Goal: Information Seeking & Learning: Learn about a topic

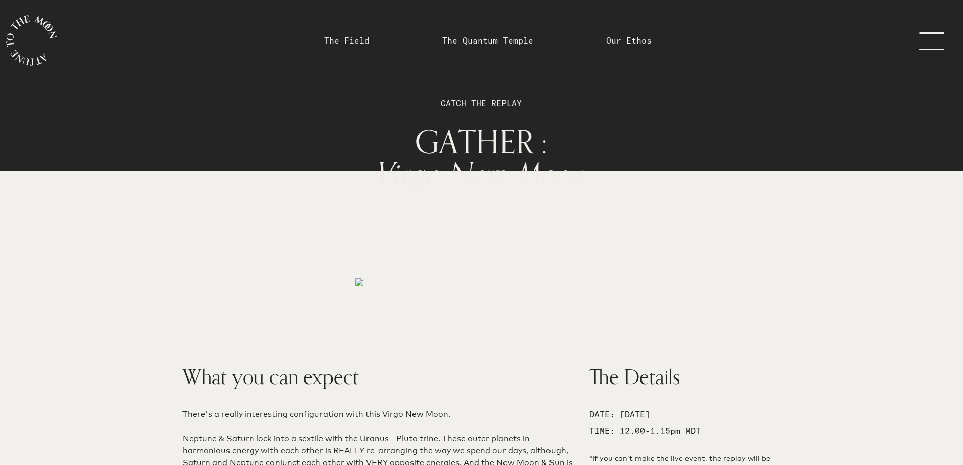
click at [351, 45] on link "The Field" at bounding box center [347, 40] width 46 height 12
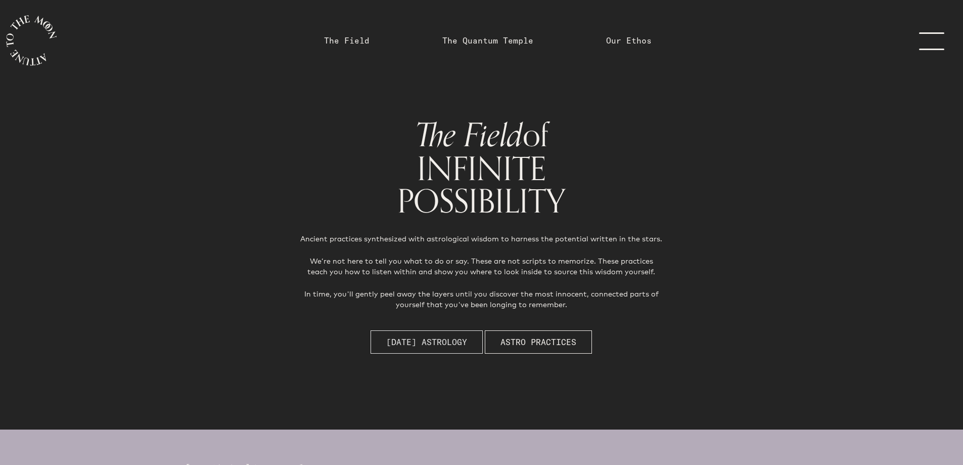
click at [464, 339] on span "[DATE] Astrology" at bounding box center [426, 342] width 81 height 12
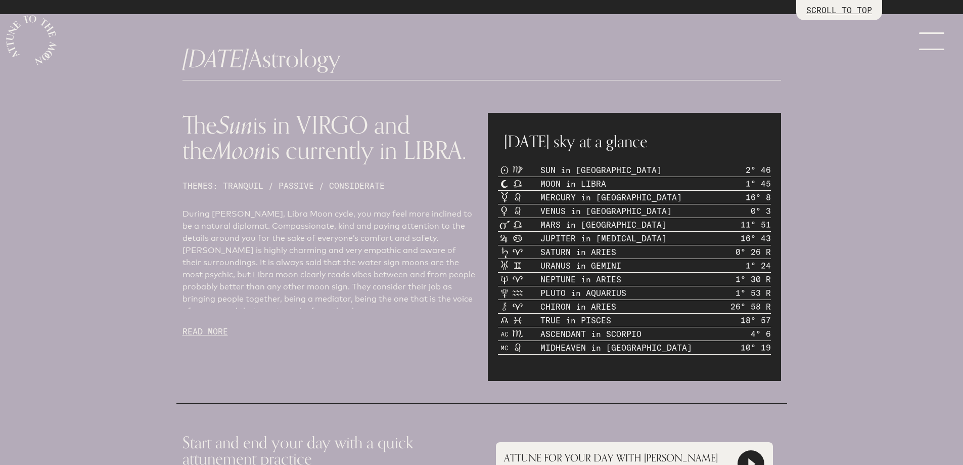
scroll to position [429, 0]
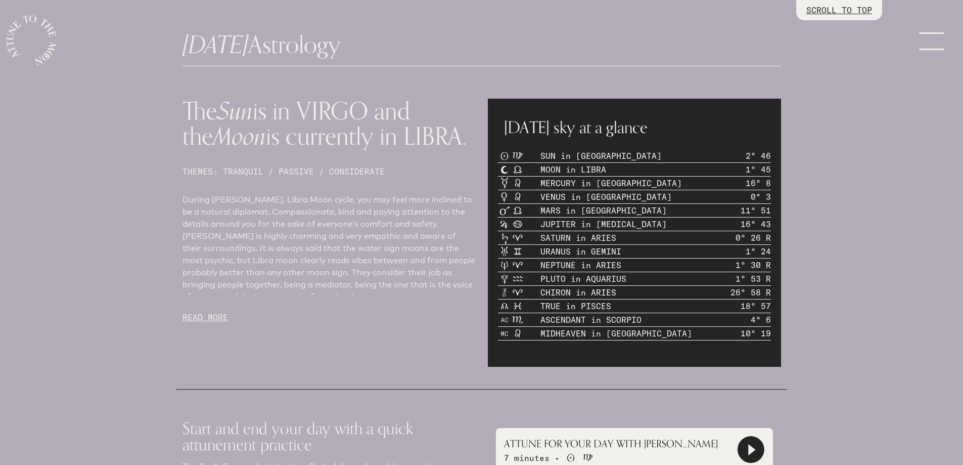
click at [216, 319] on p "READ MORE" at bounding box center [329, 317] width 293 height 12
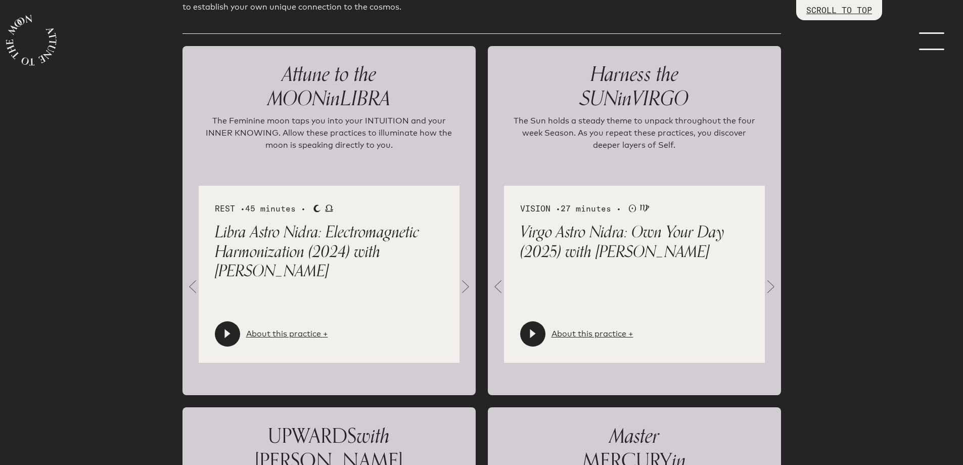
scroll to position [1441, 0]
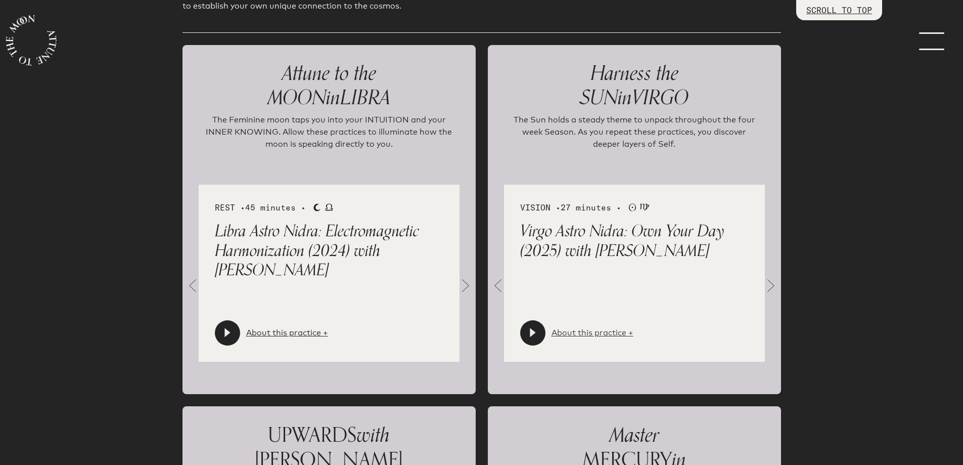
click at [606, 327] on link "About this practice +" at bounding box center [593, 333] width 82 height 12
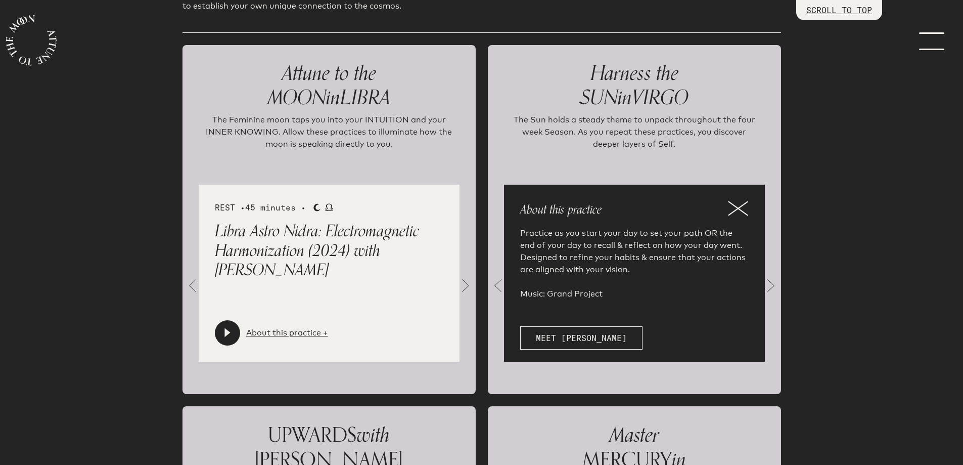
click at [656, 119] on p "The Sun holds a steady theme to unpack throughout the four week Season. As you …" at bounding box center [634, 139] width 253 height 51
click at [735, 202] on icon at bounding box center [738, 209] width 19 height 14
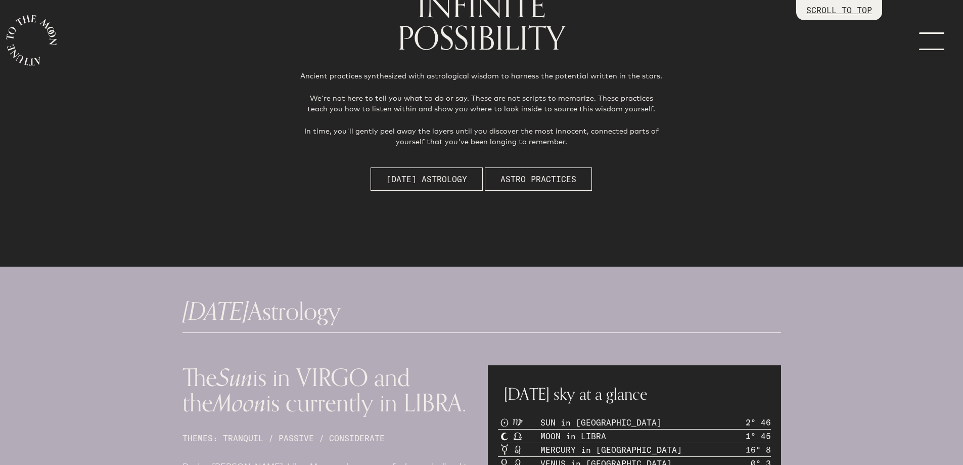
scroll to position [0, 0]
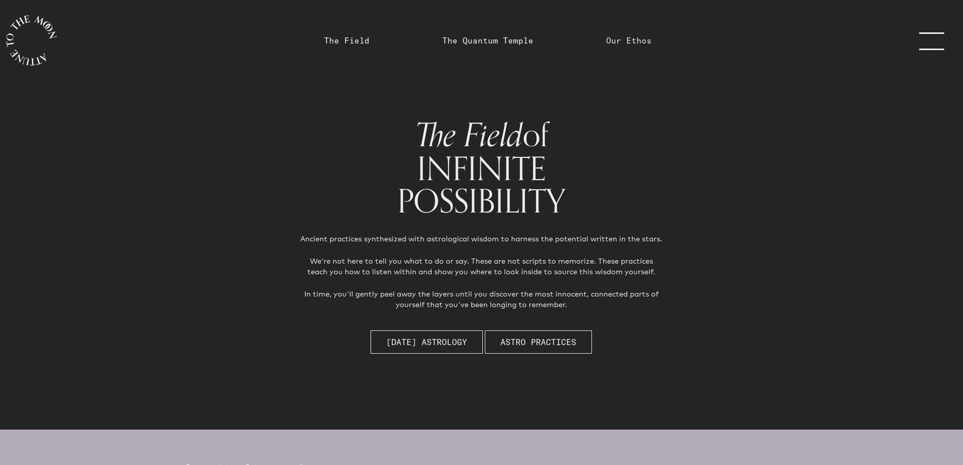
click at [635, 39] on link "Our Ethos" at bounding box center [629, 40] width 46 height 12
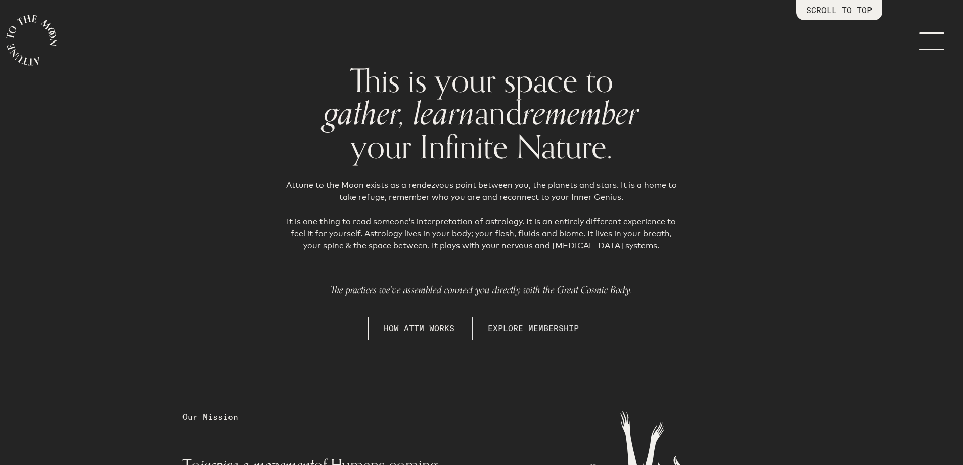
scroll to position [152, 0]
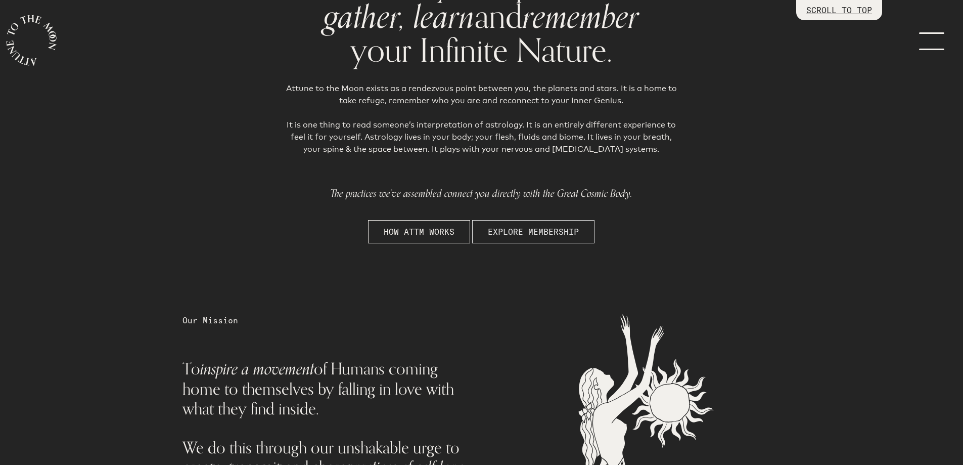
click at [560, 233] on span "EXPLORE MEMBERSHIP" at bounding box center [533, 232] width 91 height 12
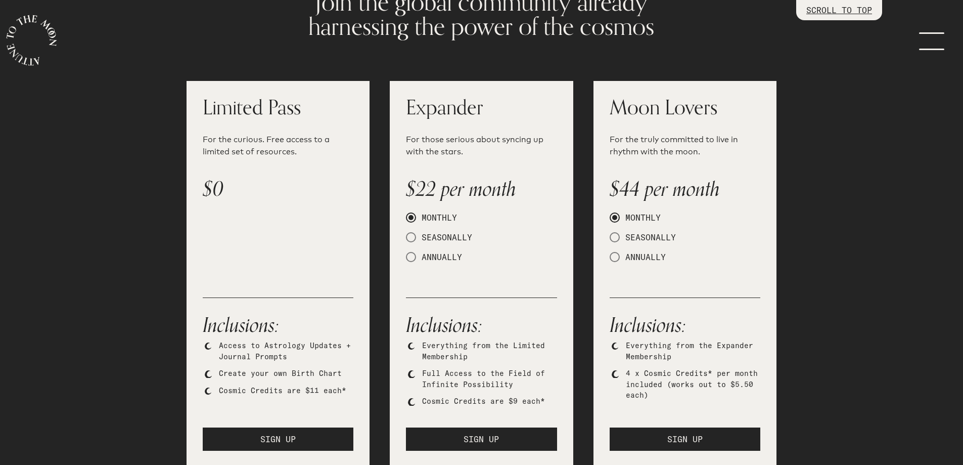
scroll to position [101, 0]
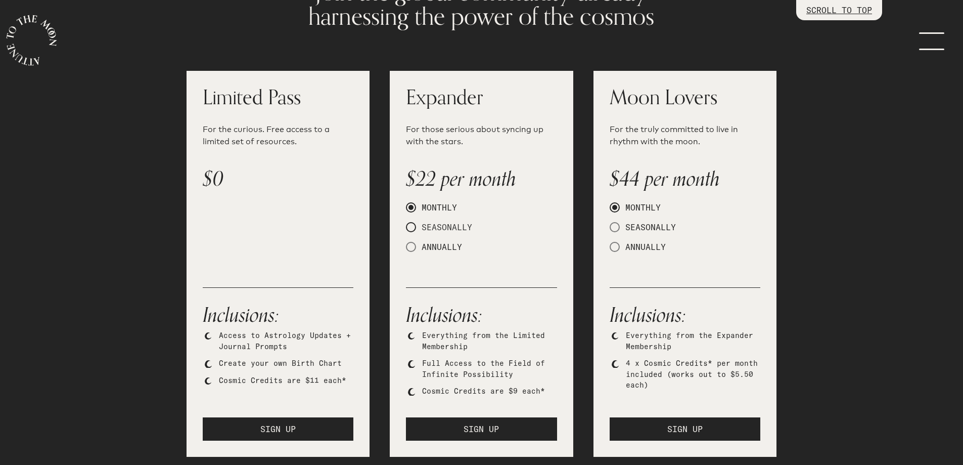
click at [411, 224] on span at bounding box center [411, 227] width 10 height 10
click at [411, 224] on input "SEASONALLY" at bounding box center [409, 227] width 7 height 7
radio input "true"
click at [414, 243] on span at bounding box center [411, 247] width 10 height 10
click at [413, 244] on input "ANNUALLY" at bounding box center [409, 247] width 7 height 7
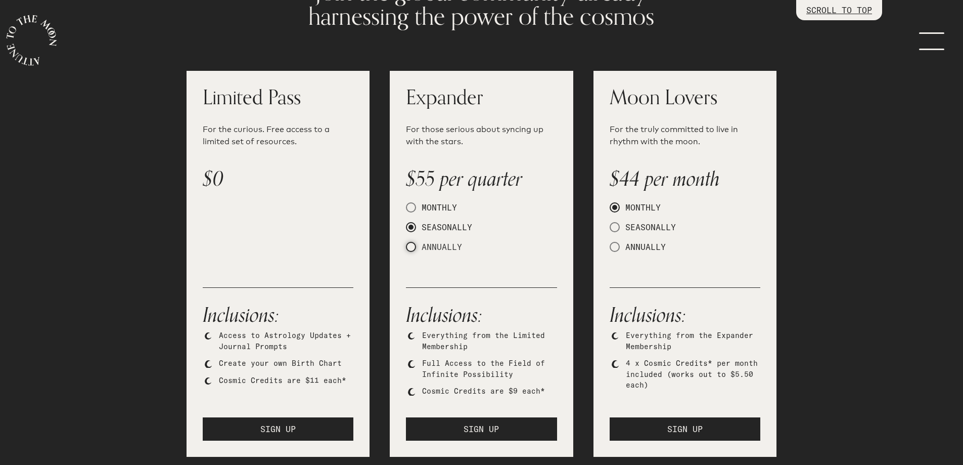
radio input "true"
click at [411, 230] on span at bounding box center [411, 227] width 10 height 10
click at [411, 230] on input "SEASONALLY" at bounding box center [409, 227] width 7 height 7
radio input "true"
click at [614, 225] on span at bounding box center [615, 227] width 10 height 10
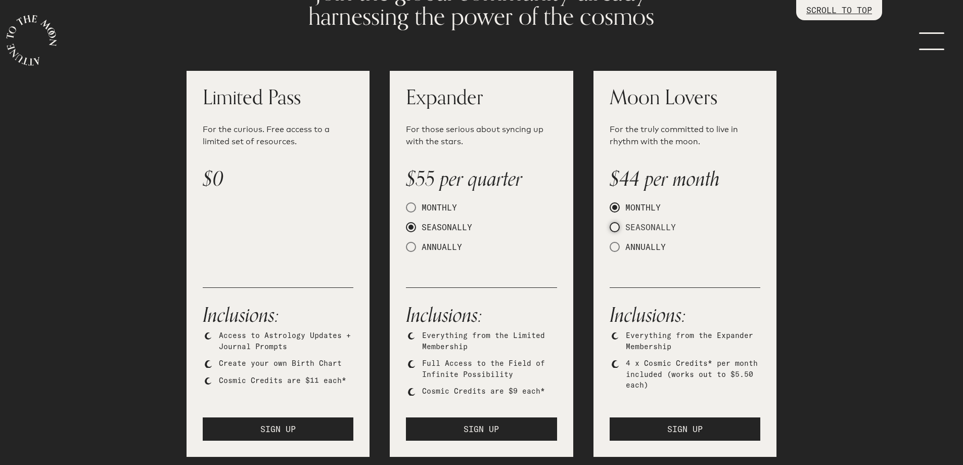
click at [614, 225] on input "SEASONALLY" at bounding box center [613, 227] width 7 height 7
radio input "true"
click at [618, 242] on span at bounding box center [615, 247] width 10 height 10
click at [617, 244] on input "ANNUALLY" at bounding box center [613, 247] width 7 height 7
radio input "true"
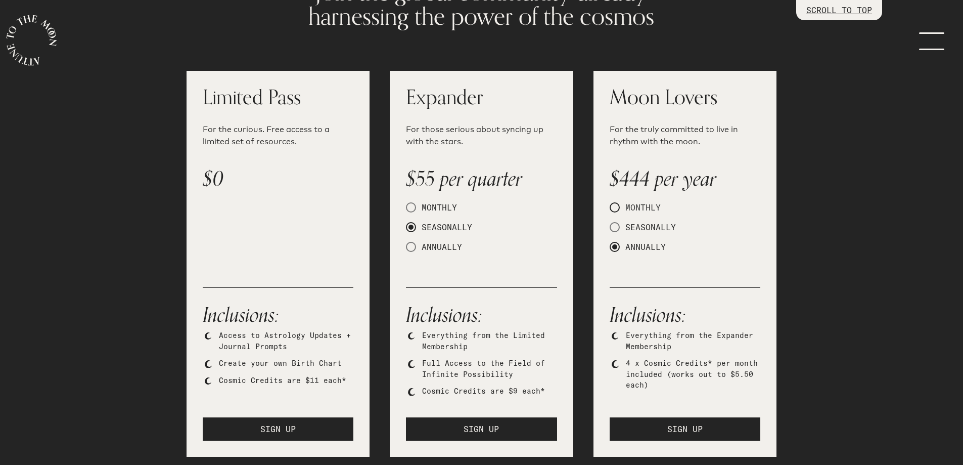
click at [613, 208] on span at bounding box center [615, 207] width 10 height 10
click at [613, 208] on input "MONTHLY" at bounding box center [613, 207] width 7 height 7
radio input "true"
click at [413, 238] on div "$55 per quarter MONTHLY SEASONALLY ANNUALLY" at bounding box center [481, 219] width 151 height 111
click at [412, 249] on span at bounding box center [411, 247] width 10 height 10
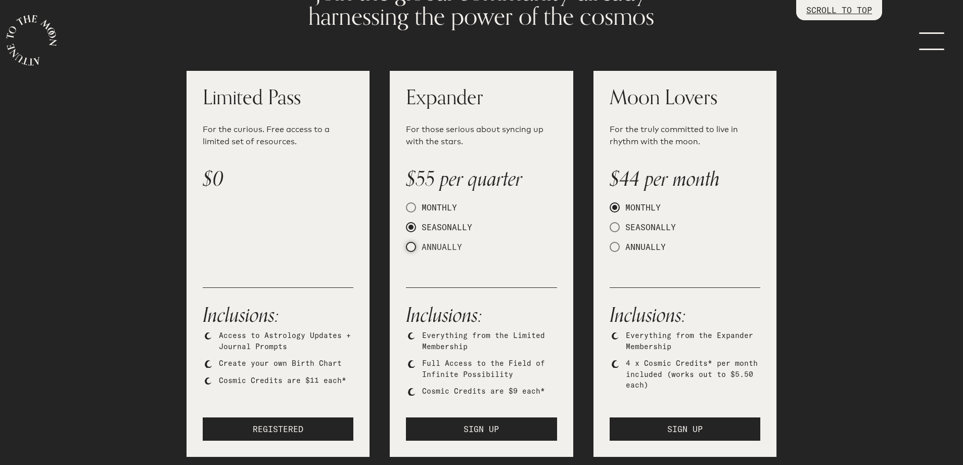
click at [412, 249] on input "ANNUALLY" at bounding box center [409, 247] width 7 height 7
radio input "true"
click at [413, 228] on span at bounding box center [411, 227] width 10 height 10
click at [413, 228] on input "SEASONALLY" at bounding box center [409, 227] width 7 height 7
radio input "true"
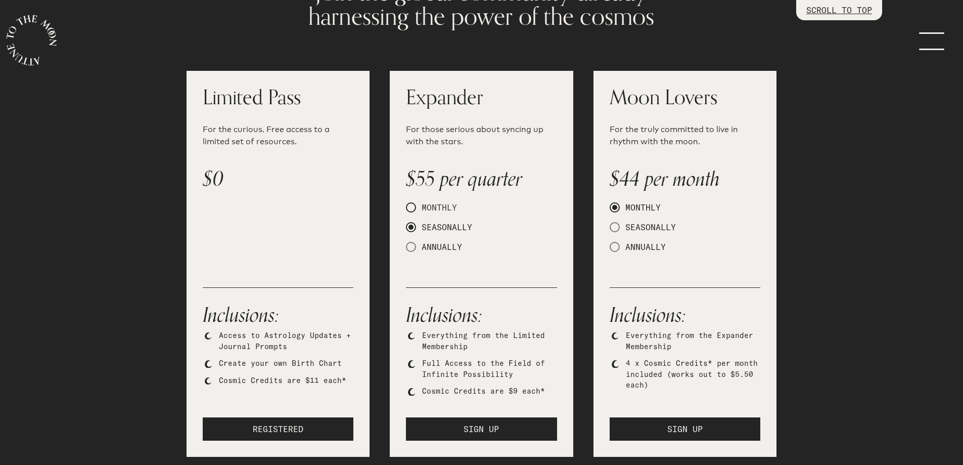
click at [407, 205] on span at bounding box center [411, 207] width 10 height 10
click at [407, 205] on input "MONTHLY" at bounding box center [409, 207] width 7 height 7
radio input "true"
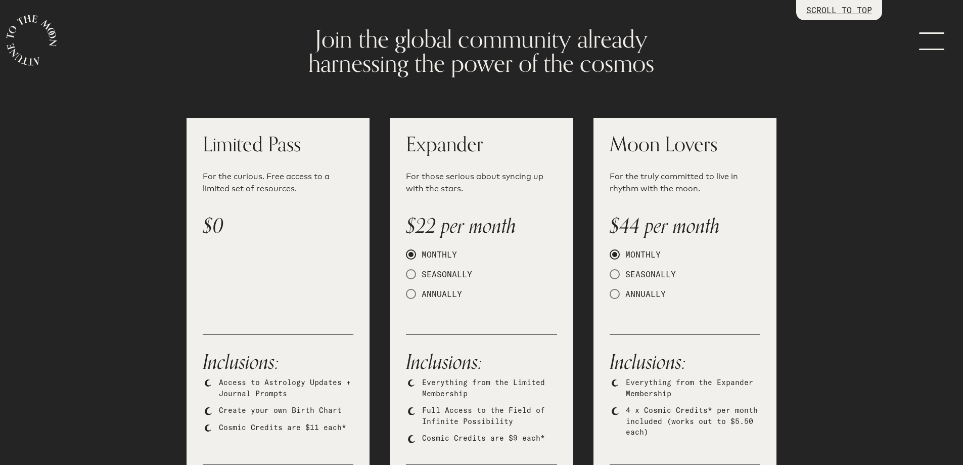
scroll to position [0, 0]
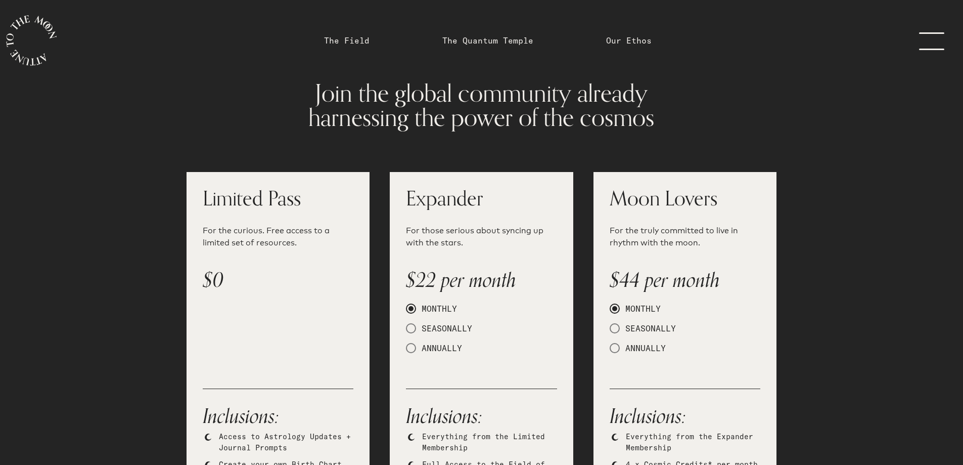
click at [920, 48] on link "menu" at bounding box center [938, 40] width 51 height 81
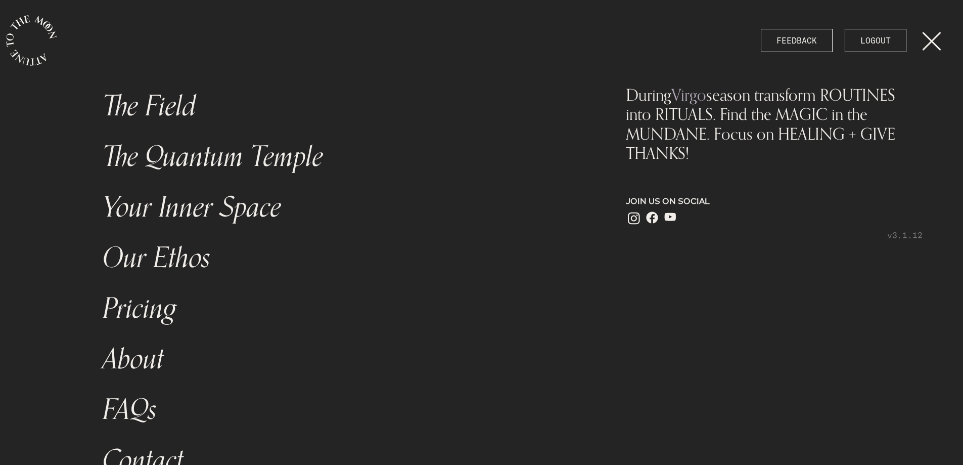
click at [161, 109] on link "The Field" at bounding box center [338, 106] width 482 height 51
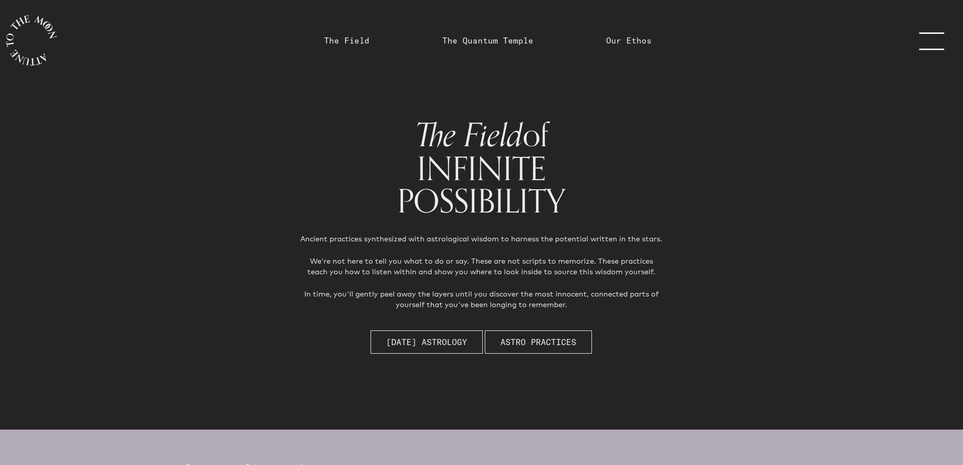
click at [926, 53] on link "menu" at bounding box center [938, 40] width 51 height 81
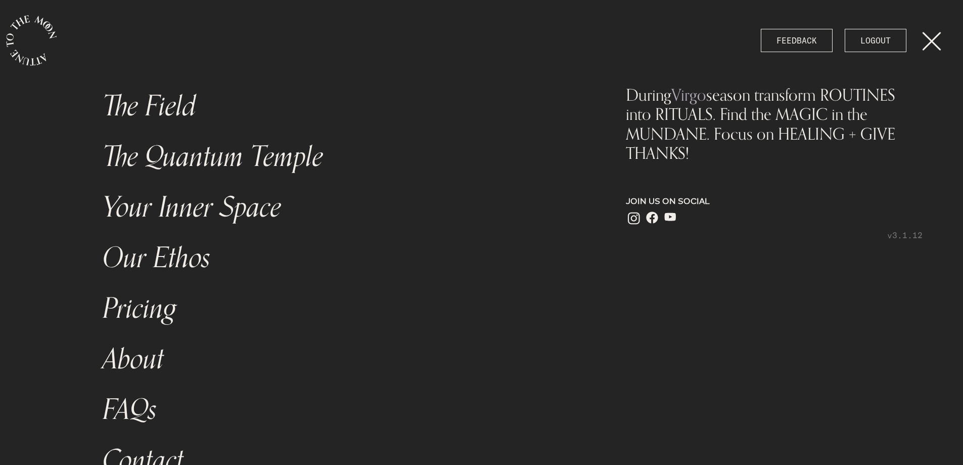
click at [251, 160] on link "The Quantum Temple" at bounding box center [338, 156] width 482 height 51
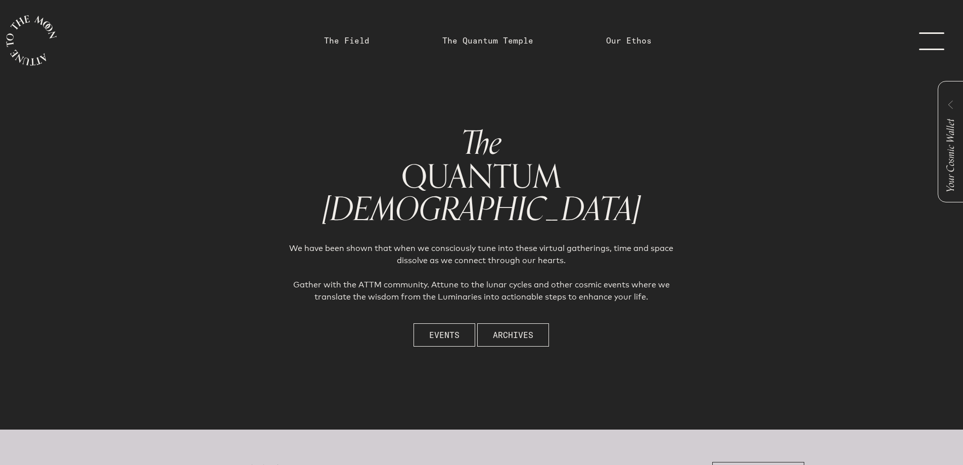
click at [943, 34] on link "menu" at bounding box center [938, 40] width 51 height 81
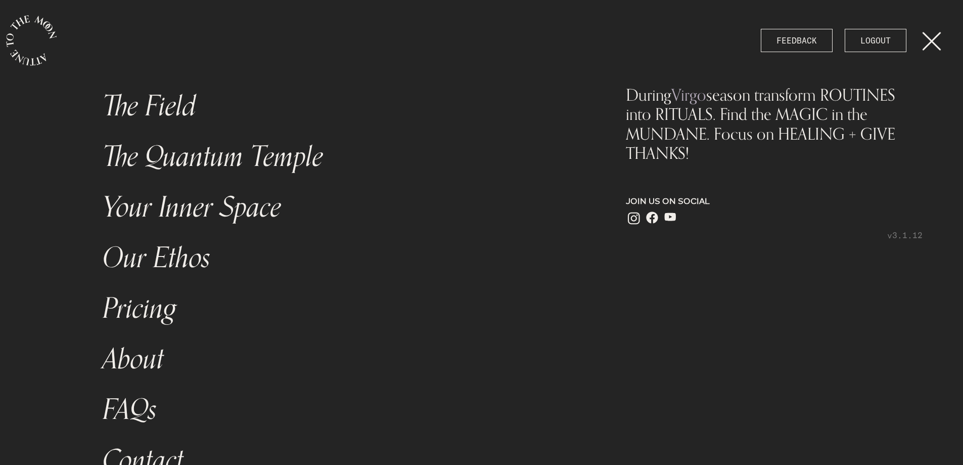
click at [226, 204] on link "Your Inner Space" at bounding box center [338, 207] width 482 height 51
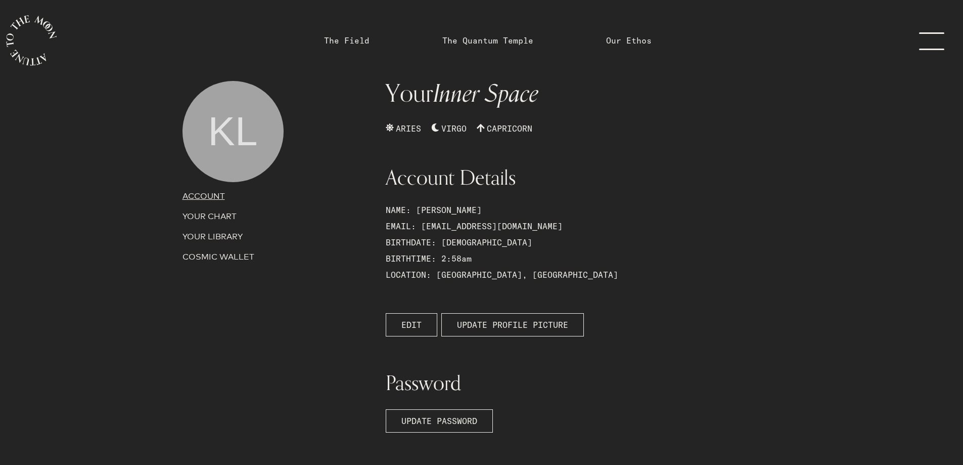
click at [220, 218] on p "YOUR CHART" at bounding box center [279, 216] width 192 height 12
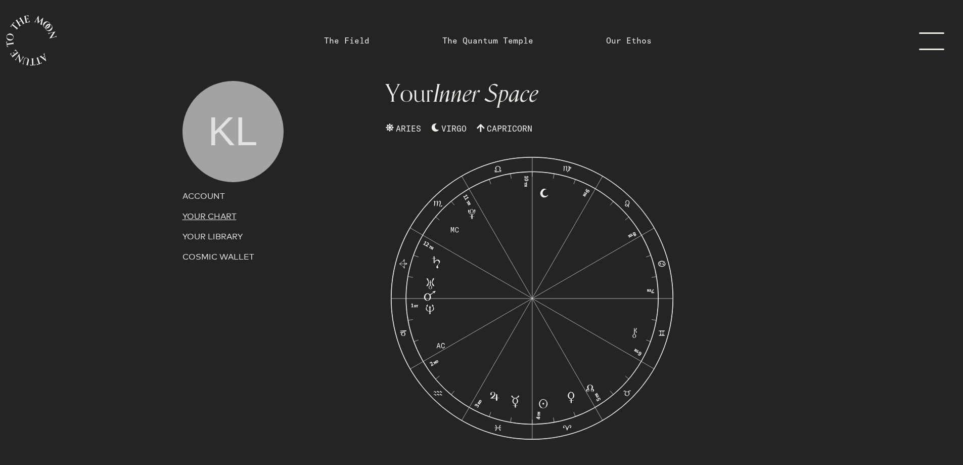
click at [496, 150] on div "1 ST 2 ND 3 RD 4 TH 5 TH 6 TH 7 TH 8 TH 9 TH 10 TH 11 TH 12 TH Gemini Pisces Sc…" at bounding box center [532, 299] width 305 height 309
click at [225, 234] on p "YOUR LIBRARY" at bounding box center [279, 237] width 192 height 12
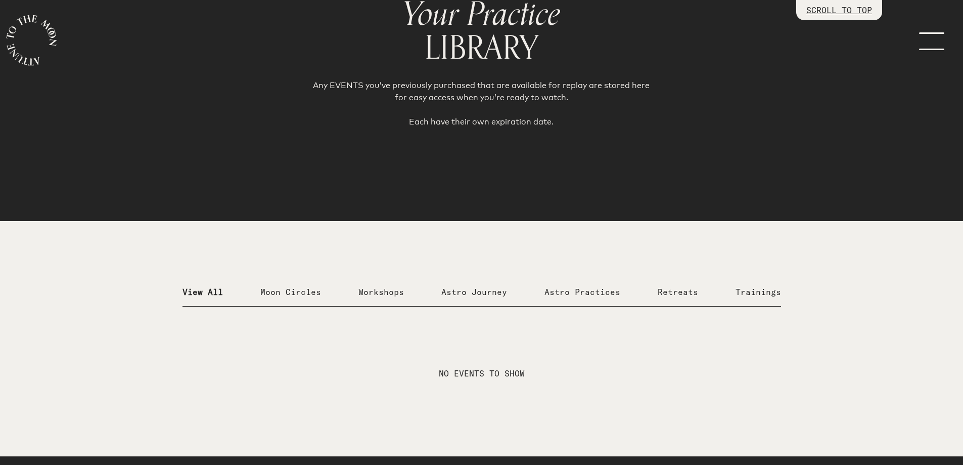
scroll to position [101, 0]
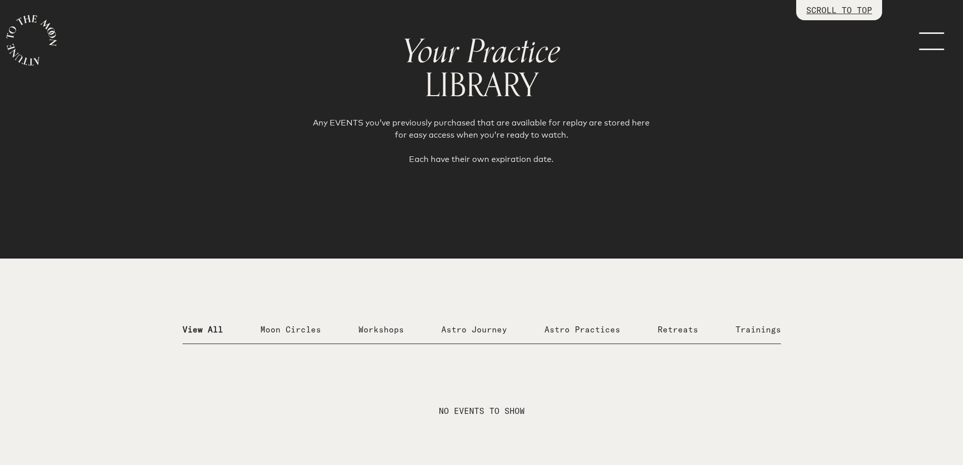
click at [914, 38] on link "menu" at bounding box center [938, 40] width 51 height 81
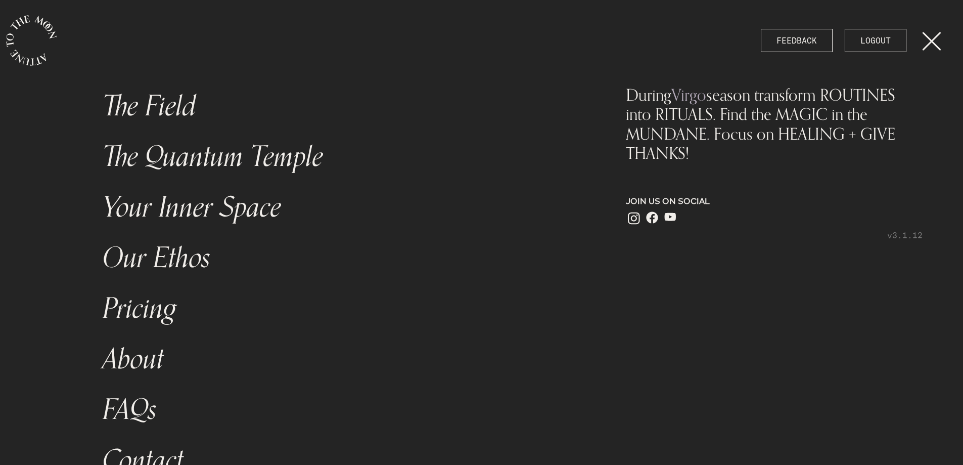
click at [167, 221] on link "Your Inner Space" at bounding box center [338, 207] width 482 height 51
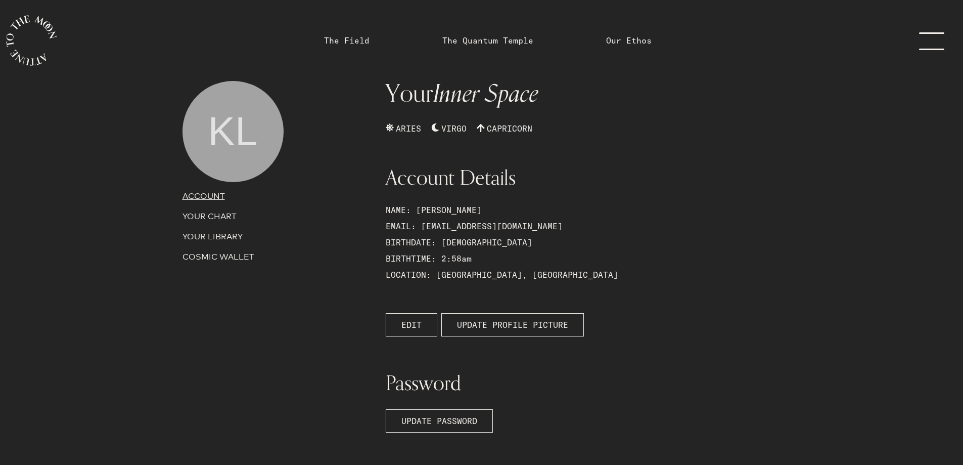
click at [229, 255] on p "COSMIC WALLET" at bounding box center [279, 257] width 192 height 12
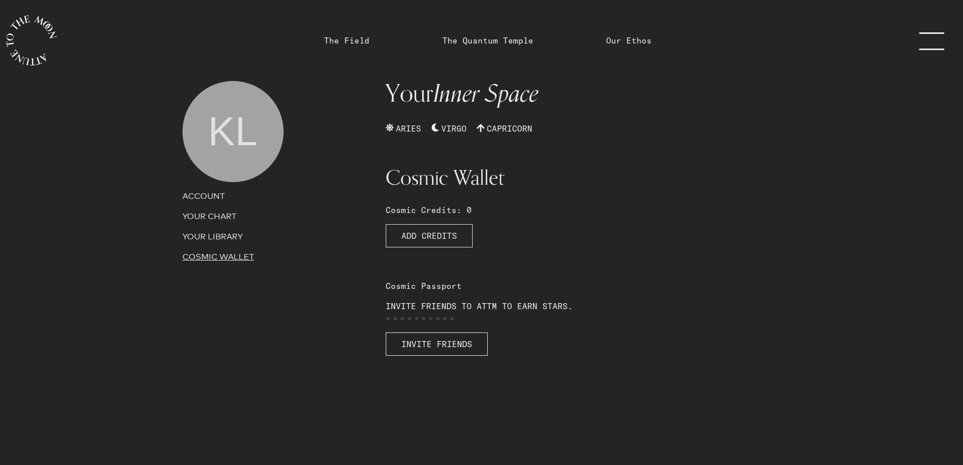
click at [454, 233] on span "ADD CREDITS" at bounding box center [430, 236] width 56 height 12
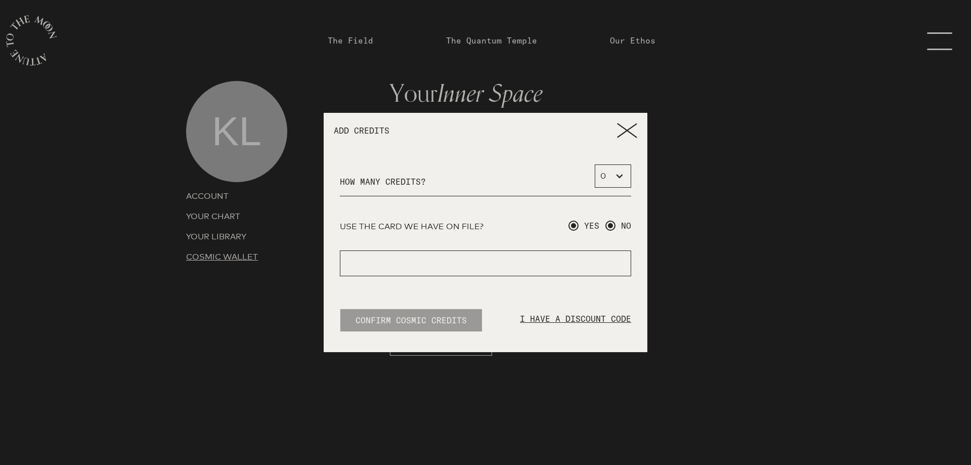
radio input "true"
radio input "false"
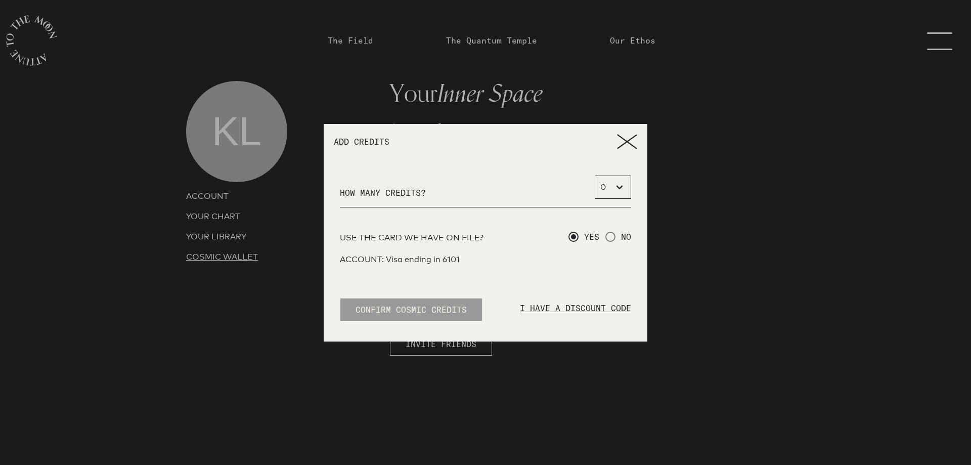
click at [615, 175] on select "0 1 2 3 4 5 6 7 8 9 10 11 12 13 14 15 16 17 18 19 20 21 22 23 24 25 26 27 28 29…" at bounding box center [613, 186] width 36 height 23
select select "1"
click at [595, 175] on select "0 1 2 3 4 5 6 7 8 9 10 11 12 13 14 15 16 17 18 19 20 21 22 23 24 25 26 27 28 29…" at bounding box center [613, 186] width 36 height 23
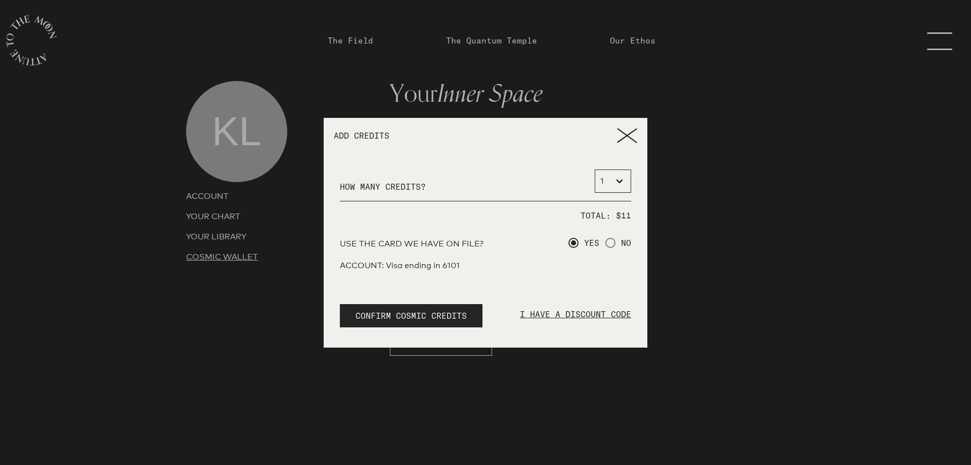
click at [631, 136] on icon at bounding box center [627, 135] width 20 height 15
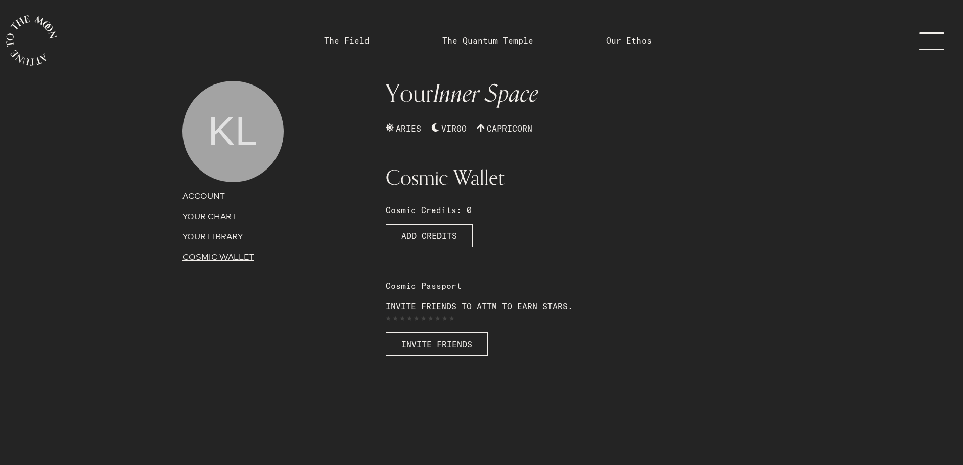
click at [363, 47] on link "The Field" at bounding box center [347, 40] width 58 height 81
click at [943, 34] on link "menu" at bounding box center [938, 40] width 51 height 81
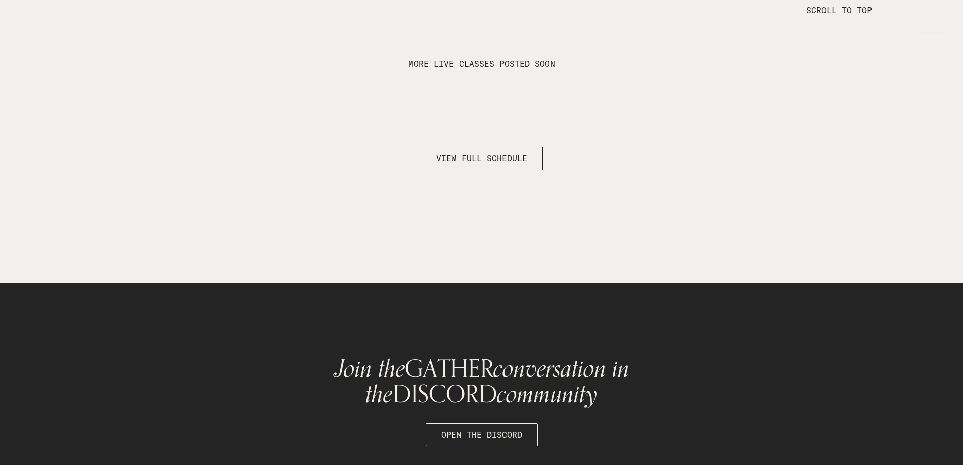
scroll to position [2542, 0]
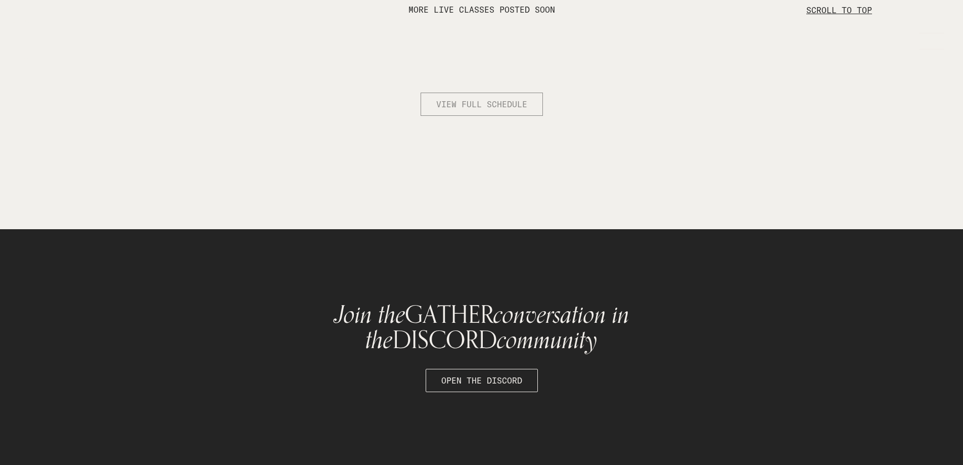
click at [482, 110] on span "VIEW FULL SCHEDULE" at bounding box center [481, 104] width 91 height 12
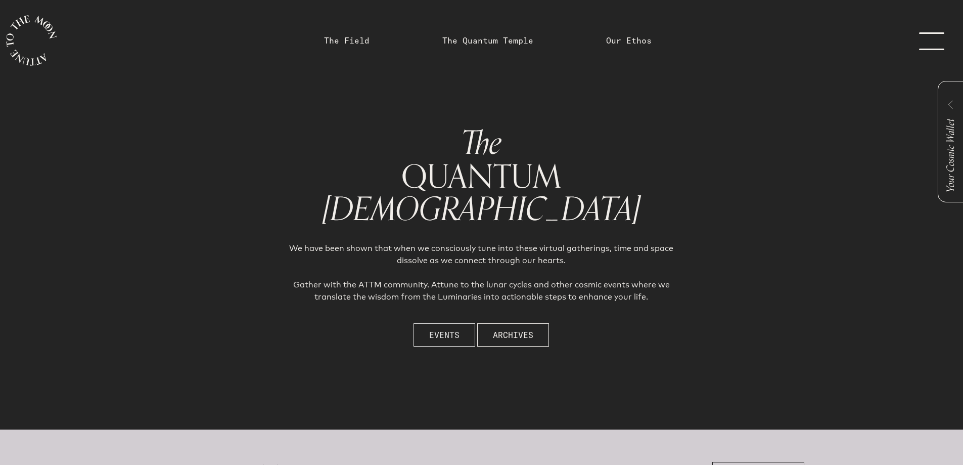
click at [448, 344] on button "Events" at bounding box center [445, 334] width 62 height 23
click at [932, 40] on link "menu" at bounding box center [938, 40] width 51 height 81
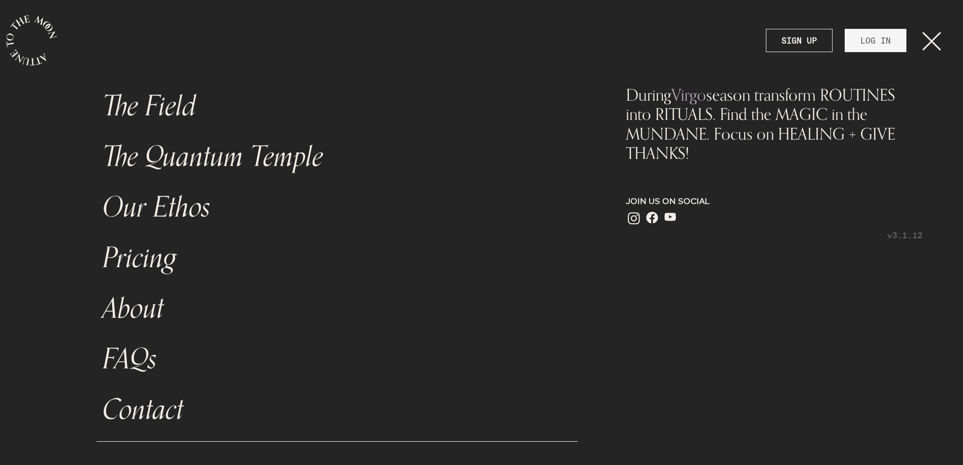
click at [155, 256] on link "Pricing" at bounding box center [338, 258] width 482 height 51
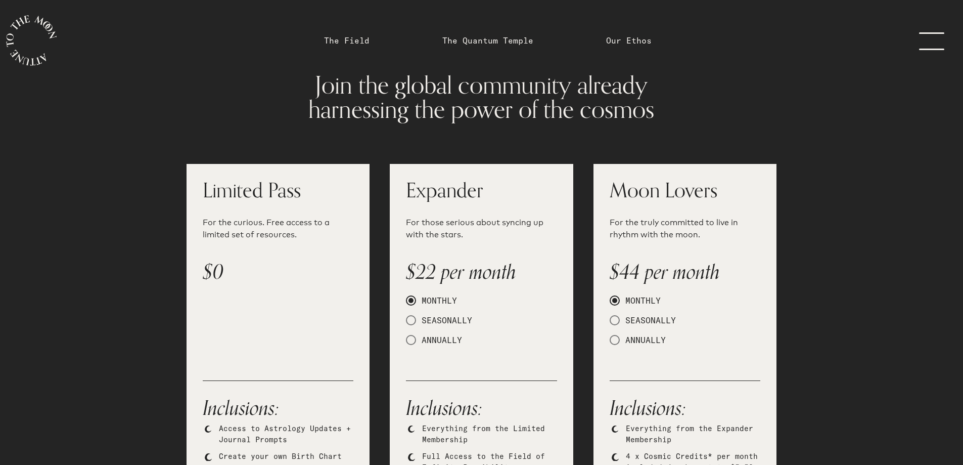
scroll to position [101, 0]
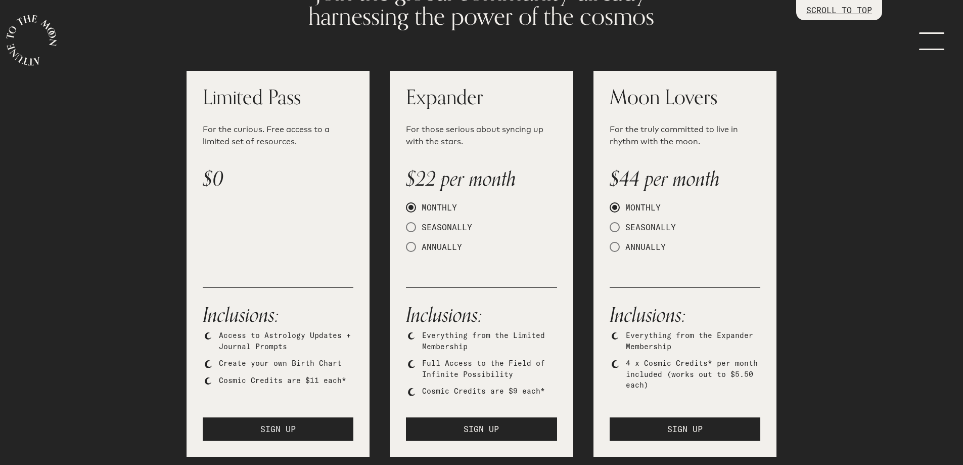
click at [279, 429] on span "SIGN UP" at bounding box center [277, 429] width 35 height 12
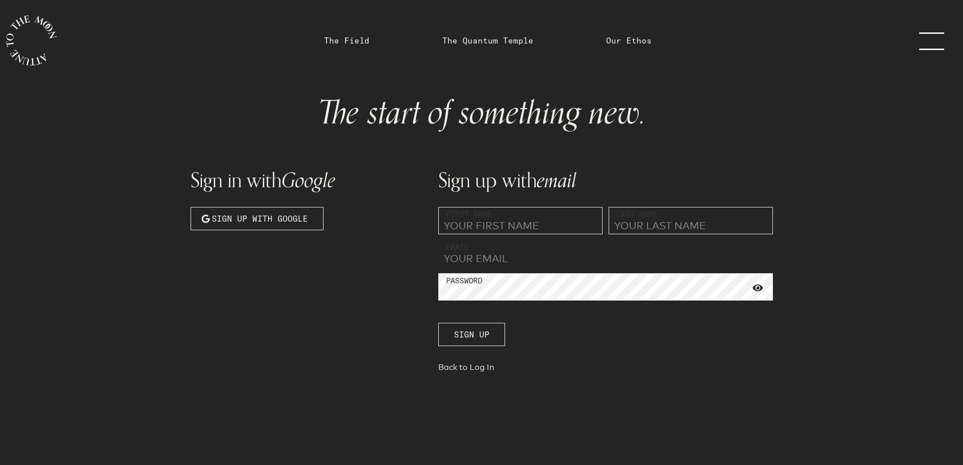
type input "[EMAIL_ADDRESS][DOMAIN_NAME]"
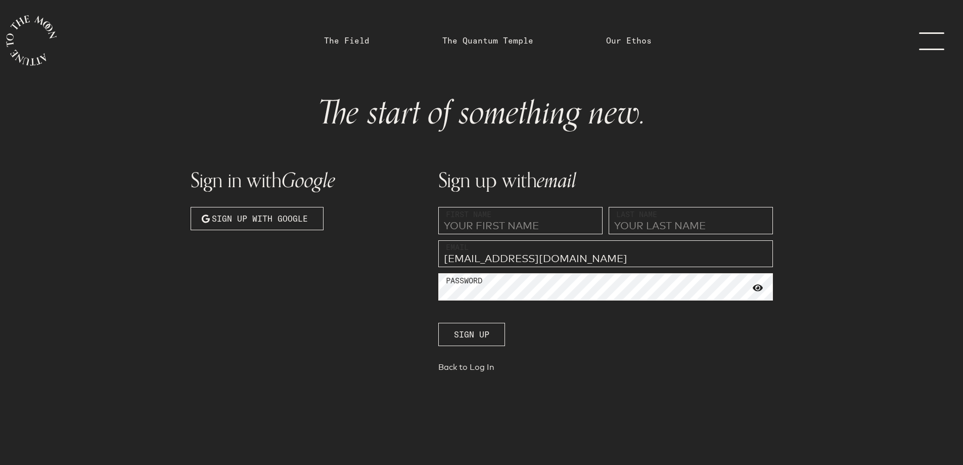
click at [542, 225] on input "text" at bounding box center [520, 220] width 164 height 27
type input "[PERSON_NAME]"
click at [758, 287] on span at bounding box center [758, 287] width 10 height 9
click at [471, 343] on button "Sign up" at bounding box center [471, 334] width 67 height 23
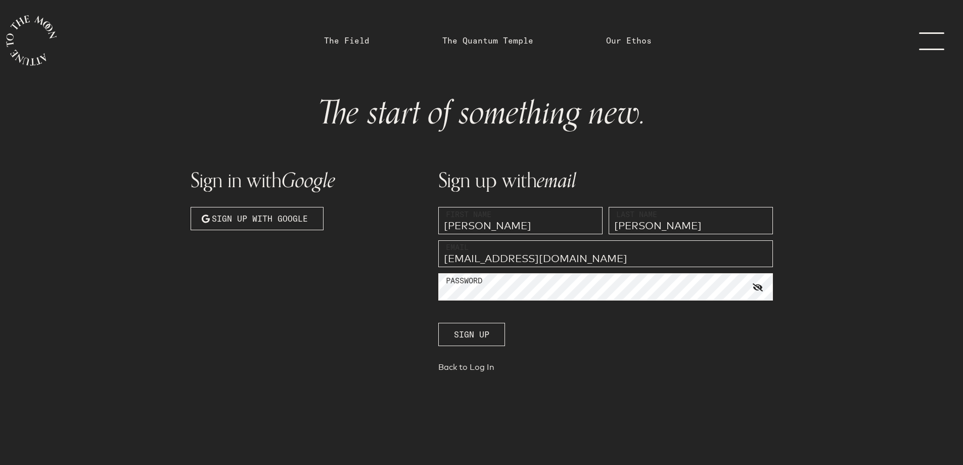
click at [911, 38] on section "The start of something new. Sign in with Google Sign up with Google Sign up wit…" at bounding box center [481, 232] width 963 height 465
click at [922, 43] on link "menu" at bounding box center [938, 40] width 51 height 81
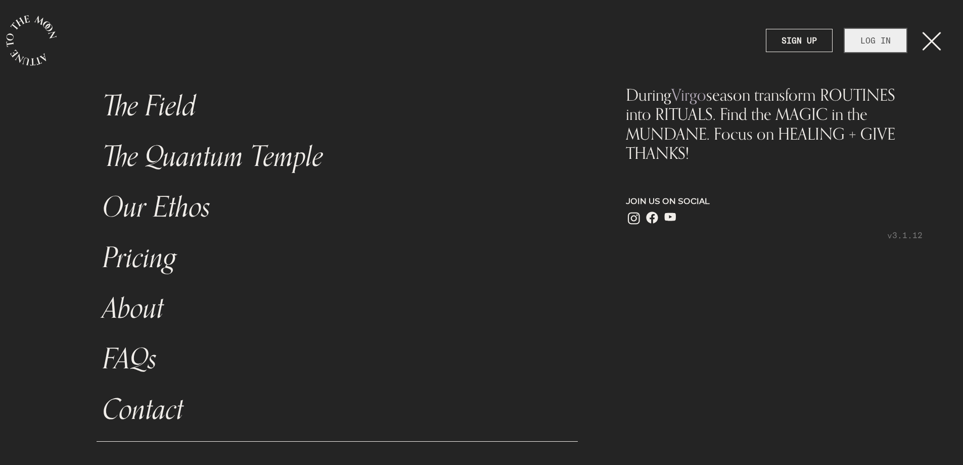
click at [868, 48] on link "LOG IN" at bounding box center [876, 40] width 62 height 23
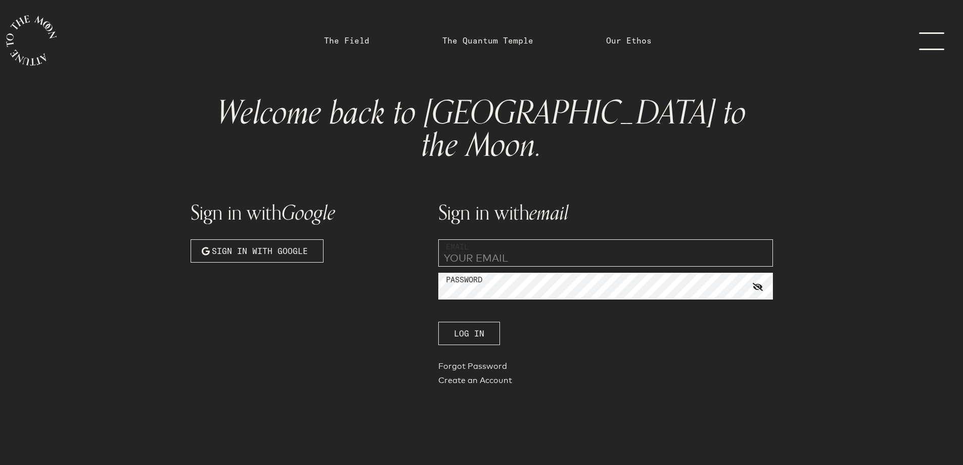
click at [500, 239] on input "email" at bounding box center [605, 252] width 335 height 27
type input "[EMAIL_ADDRESS][DOMAIN_NAME]"
click at [469, 327] on span "Log In" at bounding box center [469, 333] width 30 height 12
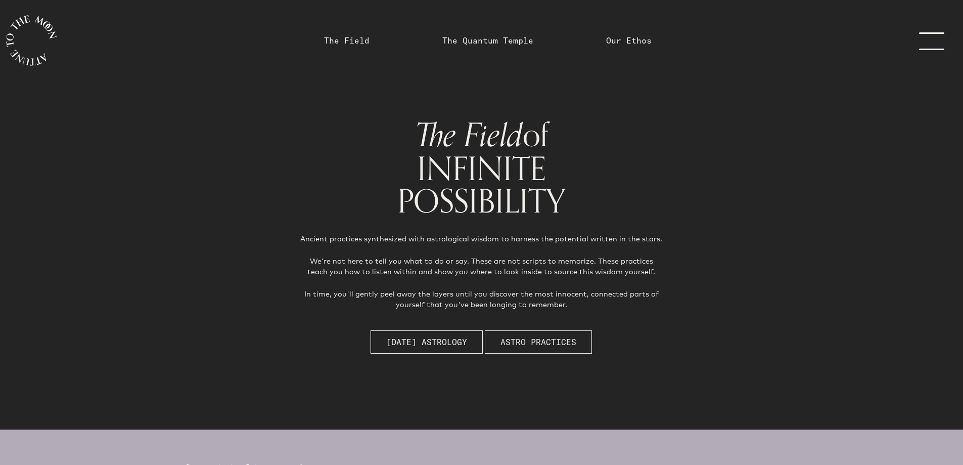
click at [560, 342] on span "Astro Practices" at bounding box center [539, 342] width 76 height 12
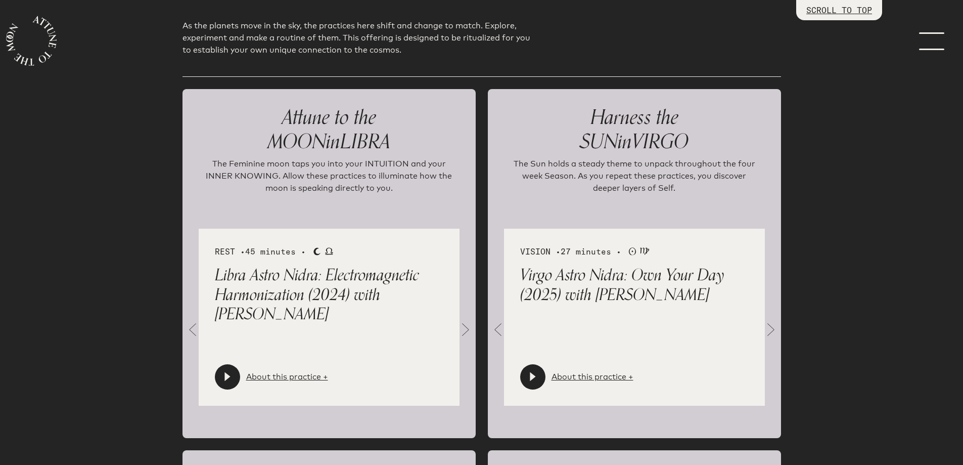
scroll to position [1169, 0]
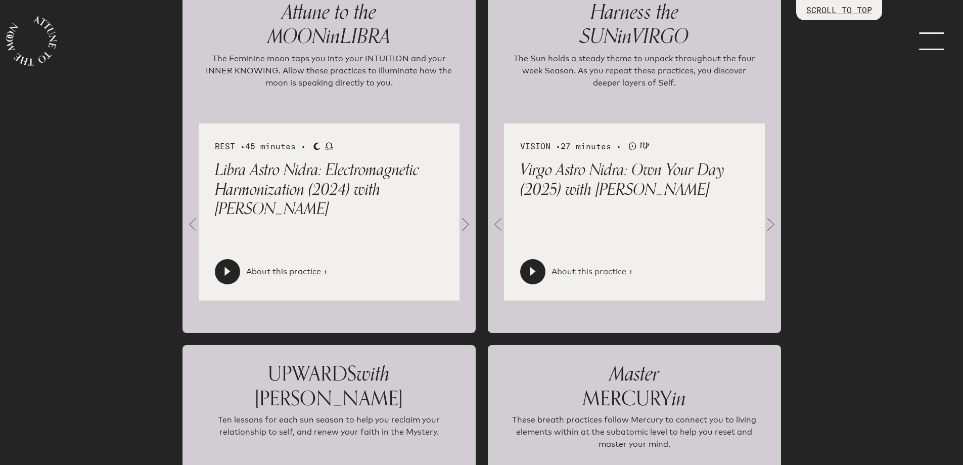
click at [597, 276] on link "About this practice +" at bounding box center [593, 272] width 82 height 12
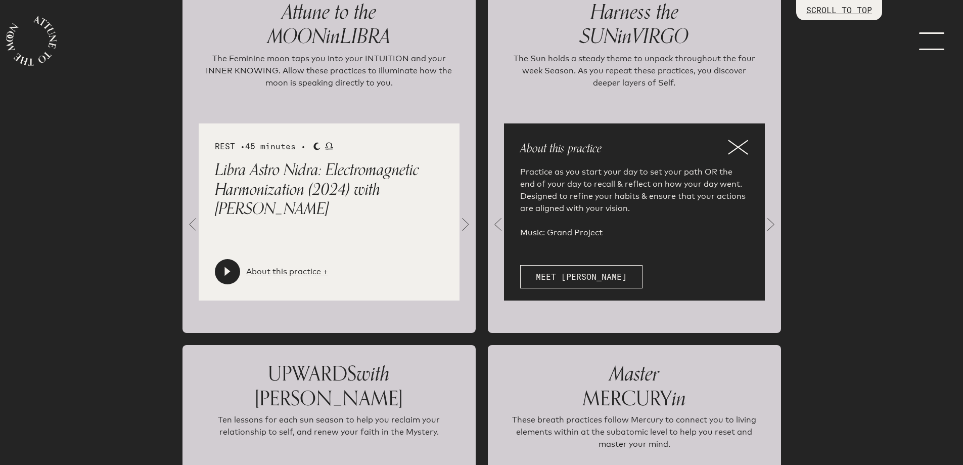
click at [729, 152] on icon at bounding box center [738, 147] width 20 height 15
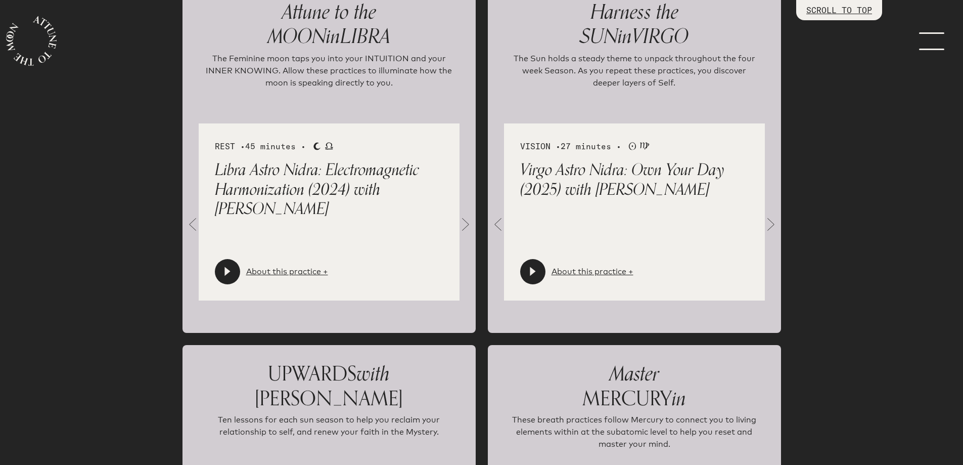
click at [763, 233] on span at bounding box center [771, 224] width 20 height 20
click at [498, 233] on span at bounding box center [498, 224] width 20 height 20
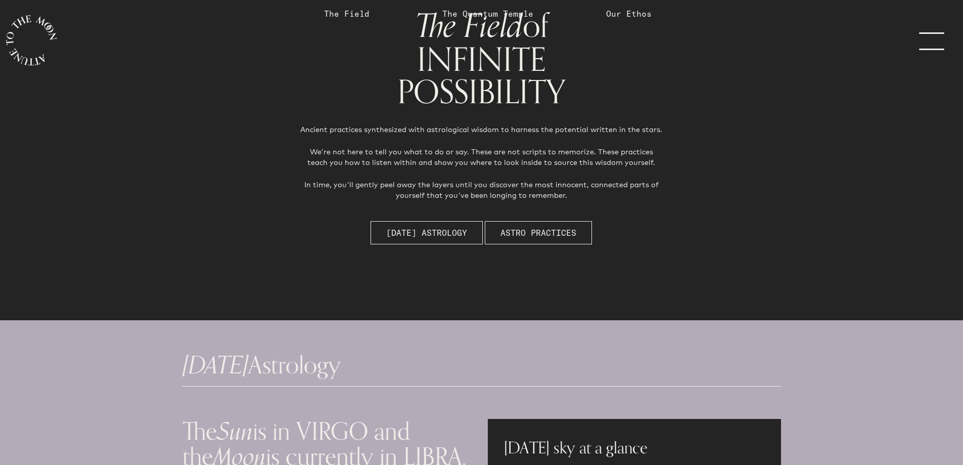
scroll to position [0, 0]
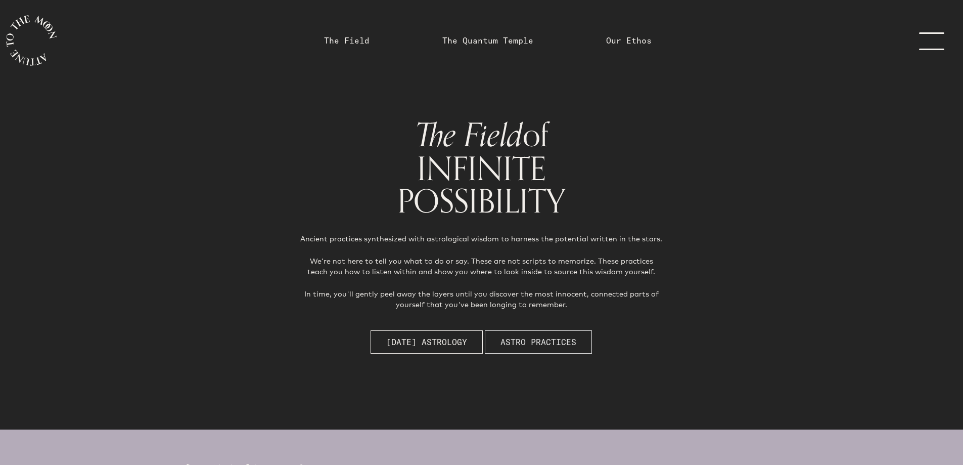
click at [539, 343] on span "Astro Practices" at bounding box center [539, 342] width 76 height 12
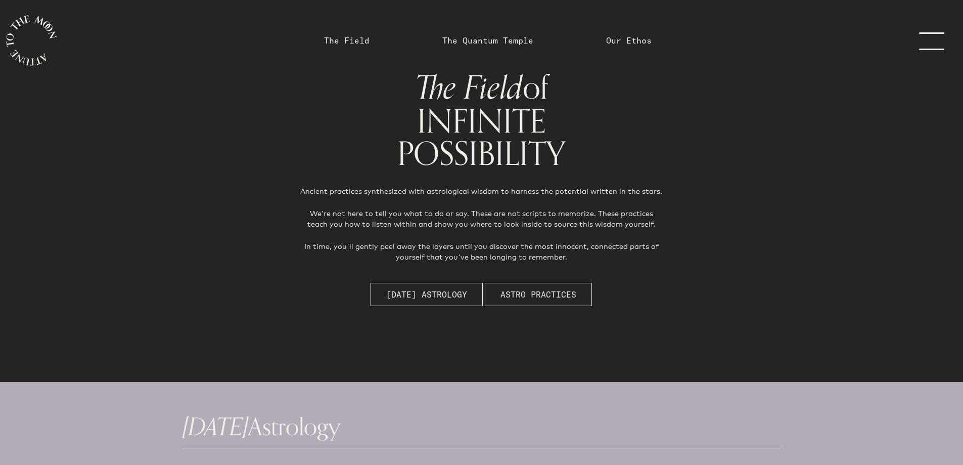
click at [539, 312] on div "The Field of INFINITE POSSIBILITY Ancient practices synthesized with astrologic…" at bounding box center [481, 188] width 407 height 247
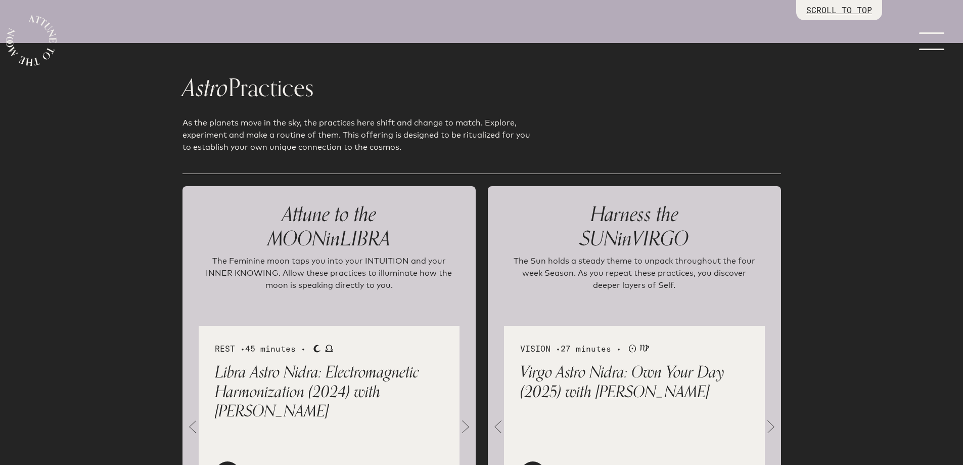
scroll to position [1220, 0]
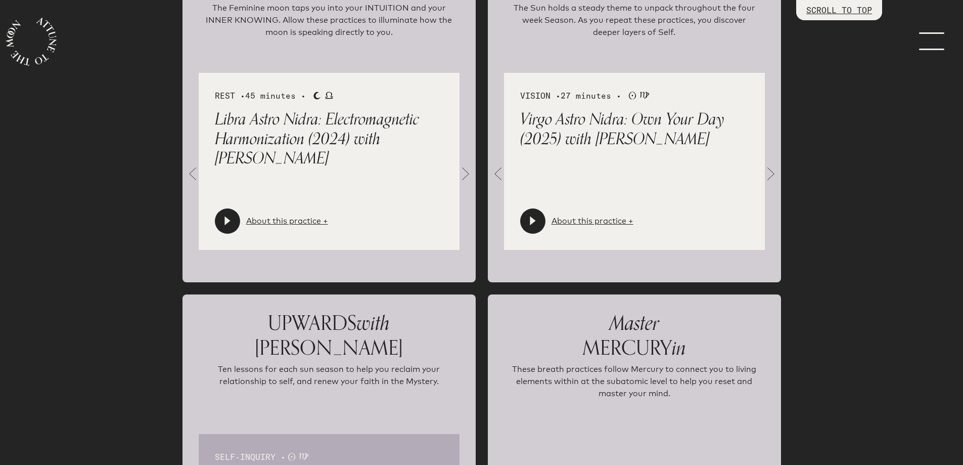
click at [697, 191] on div "VISION • 27 minutes • Sun Virgo Virgo Astro Nidra: Own Your Day (2025) with [PE…" at bounding box center [634, 161] width 261 height 177
click at [613, 227] on link "About this practice +" at bounding box center [593, 221] width 82 height 12
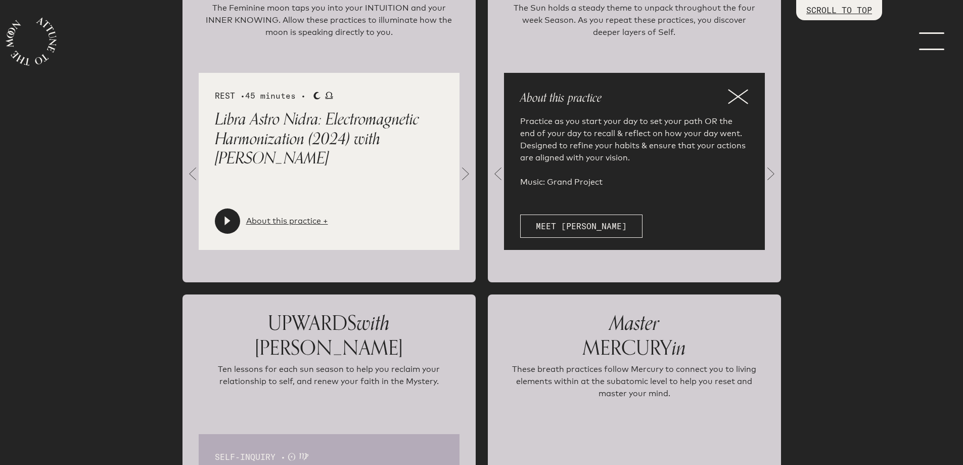
click at [735, 104] on icon at bounding box center [738, 96] width 20 height 15
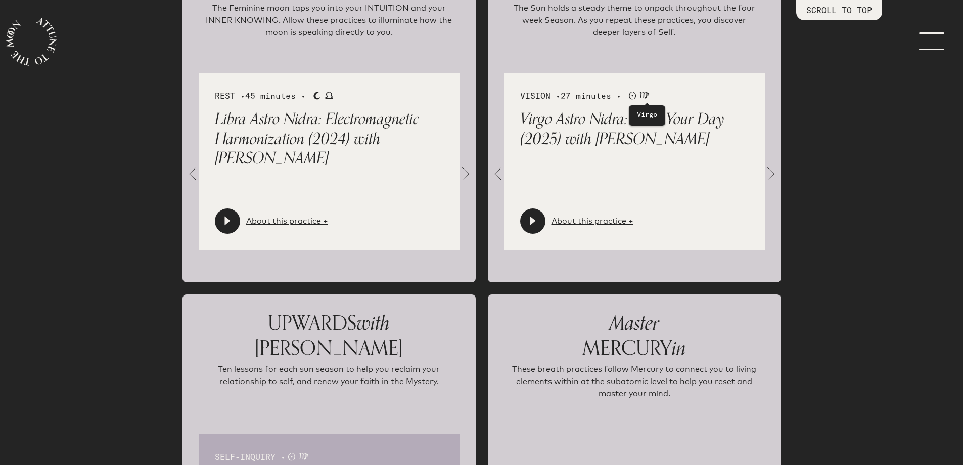
click at [622, 101] on span "27 minutes •" at bounding box center [591, 96] width 61 height 10
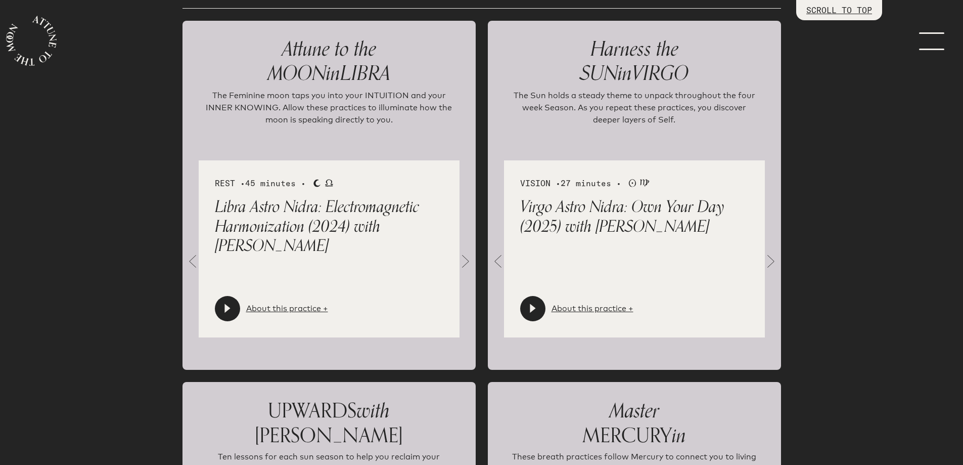
scroll to position [1068, 0]
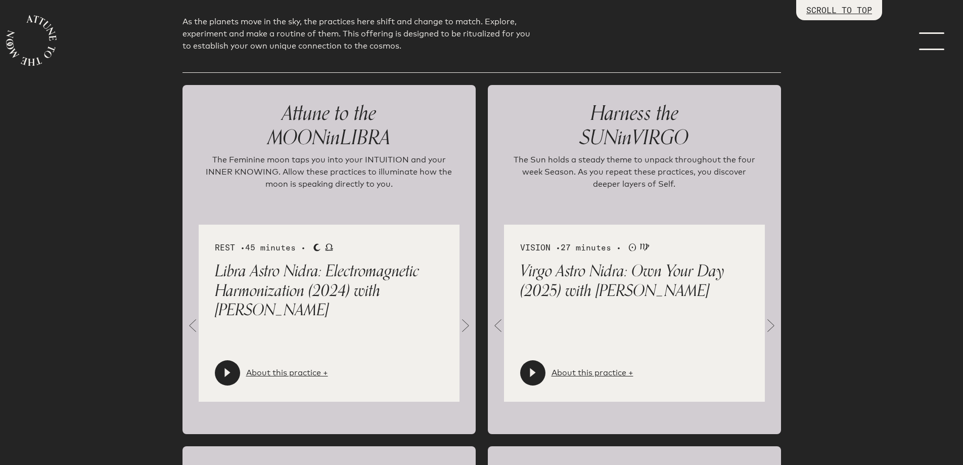
click at [617, 159] on div "Harness the SUN in VIRGO The Sun holds a steady theme to unpack throughout the …" at bounding box center [634, 152] width 261 height 103
click at [636, 115] on span "Harness the" at bounding box center [635, 113] width 88 height 33
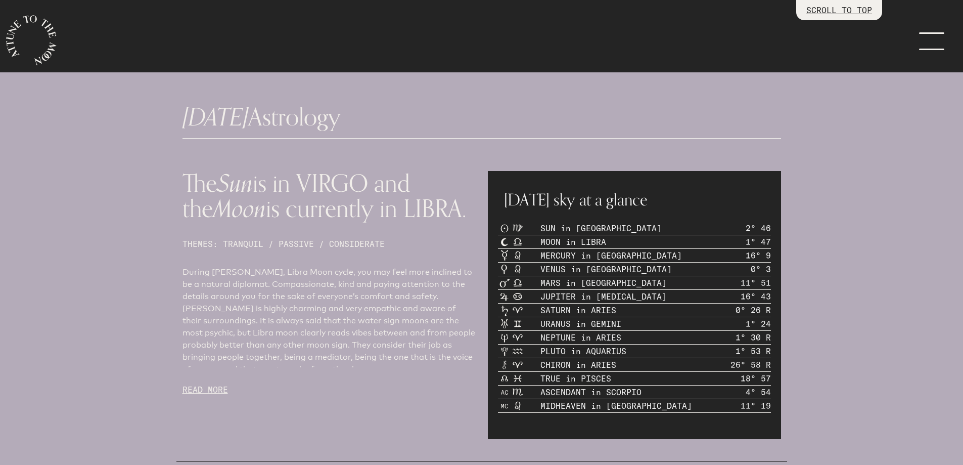
scroll to position [435, 0]
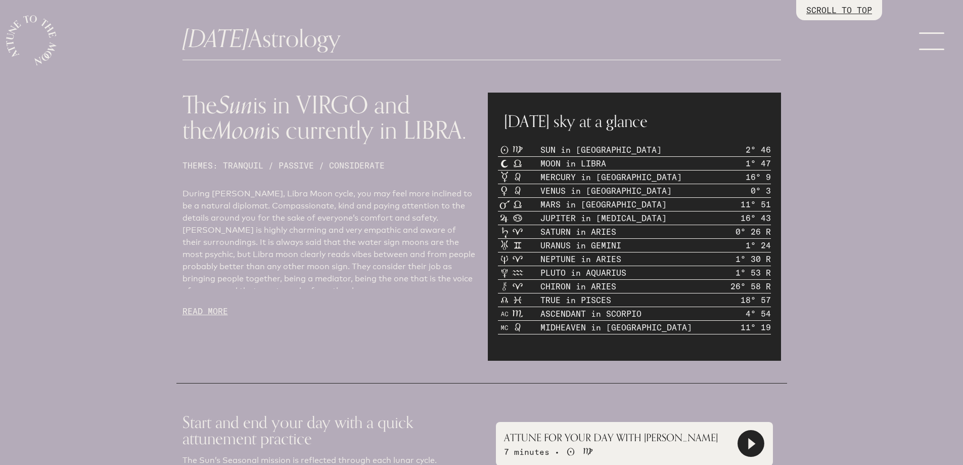
click at [199, 310] on p "READ MORE" at bounding box center [329, 311] width 293 height 12
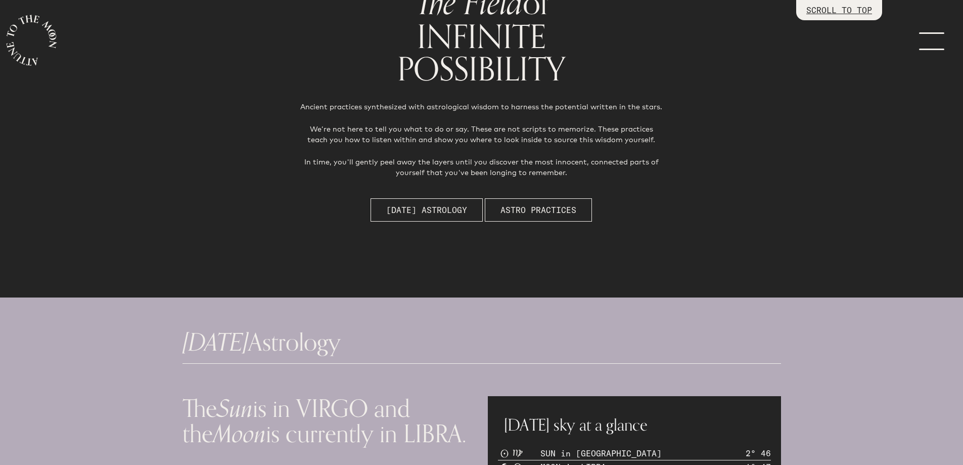
scroll to position [0, 0]
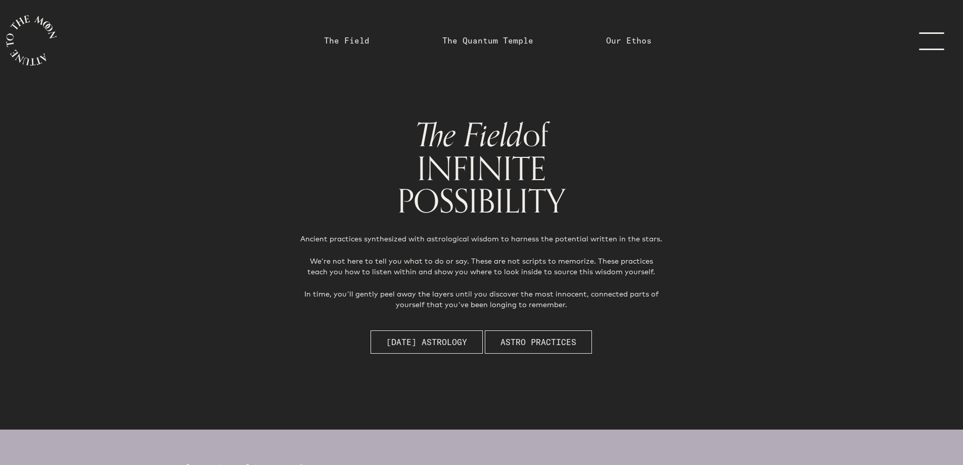
click at [929, 43] on link "menu" at bounding box center [938, 40] width 51 height 81
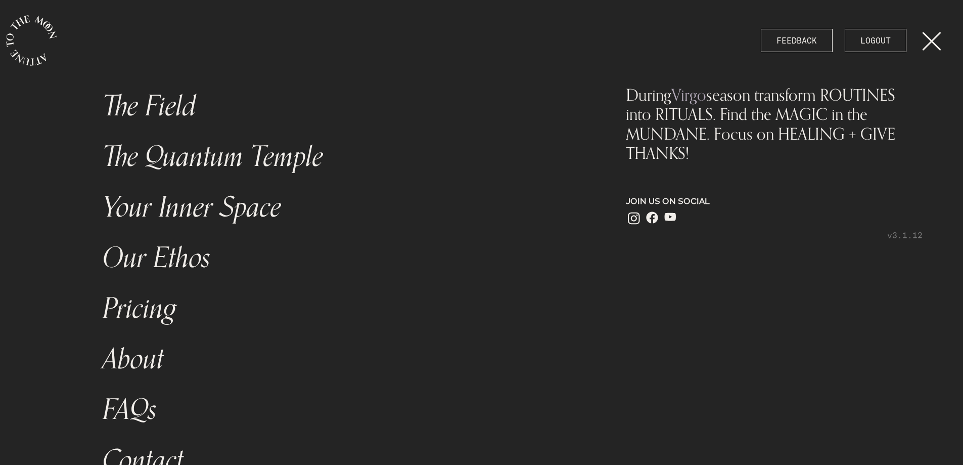
click at [139, 409] on link "FAQs" at bounding box center [338, 409] width 482 height 51
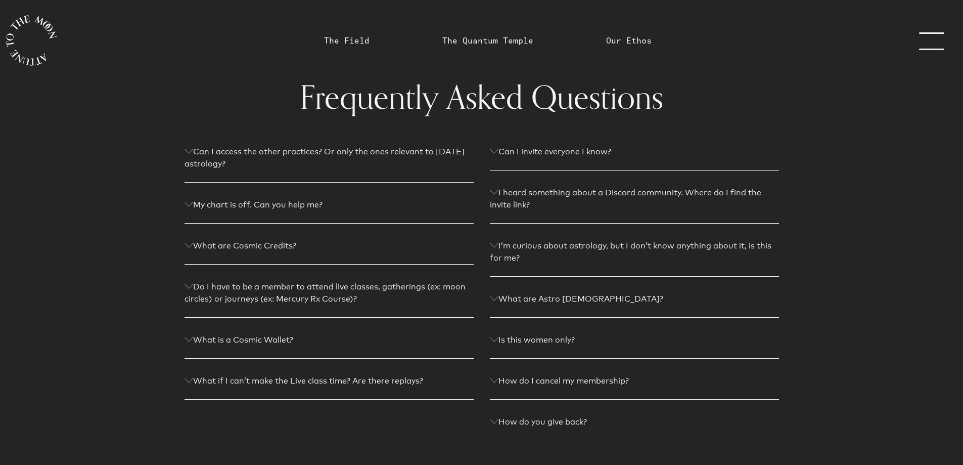
click at [223, 162] on p "Can I access the other practices? Or only the ones relevant to [DATE] astrology?" at bounding box center [329, 158] width 289 height 24
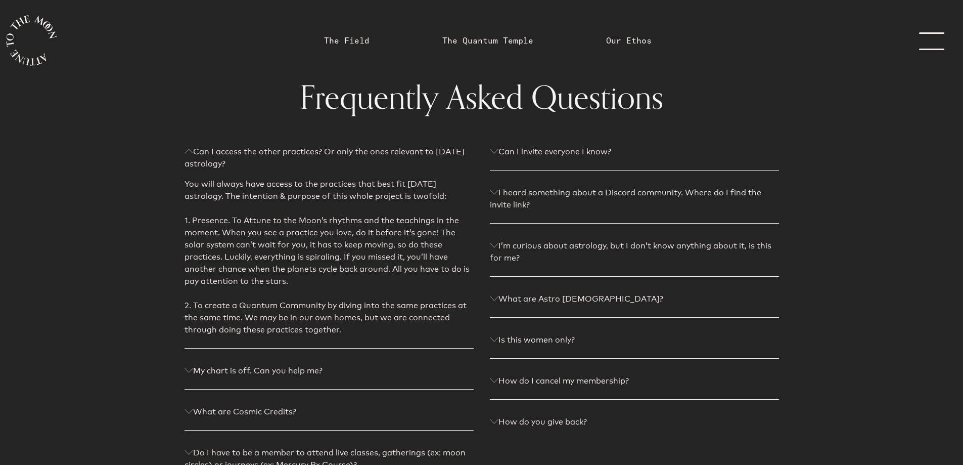
click at [281, 382] on div "Can I access the other practices? Or only the ones relevant to [DATE] astrology…" at bounding box center [329, 362] width 289 height 432
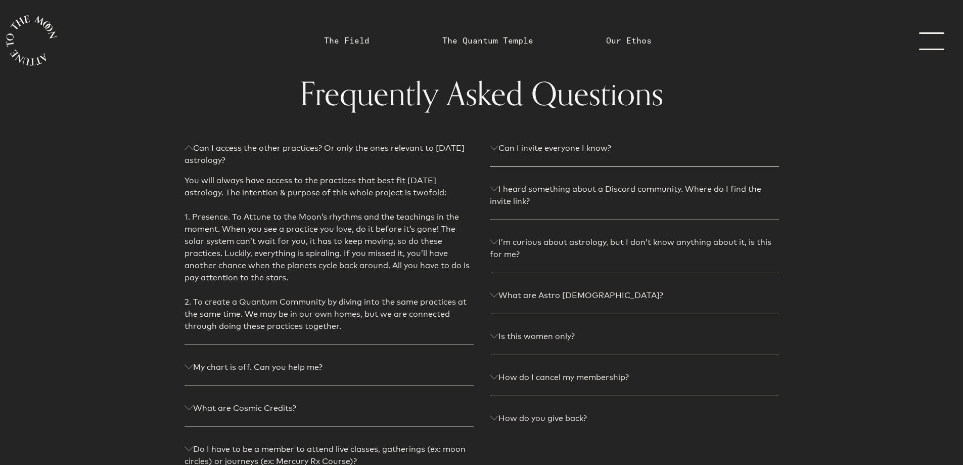
scroll to position [152, 0]
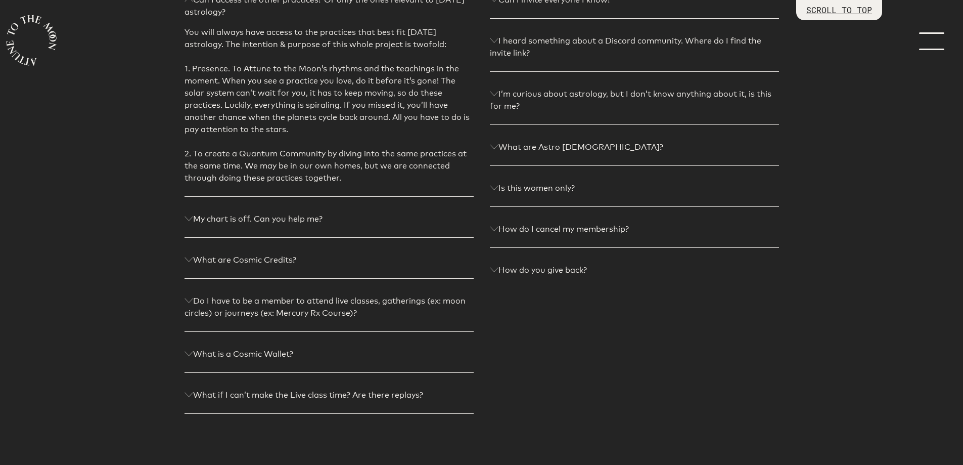
click at [285, 258] on p "What are Cosmic Credits?" at bounding box center [329, 260] width 289 height 12
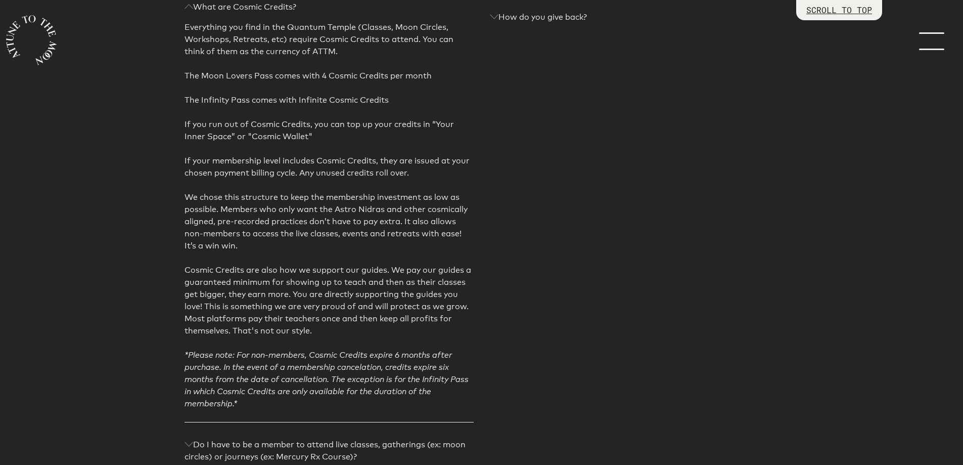
scroll to position [455, 0]
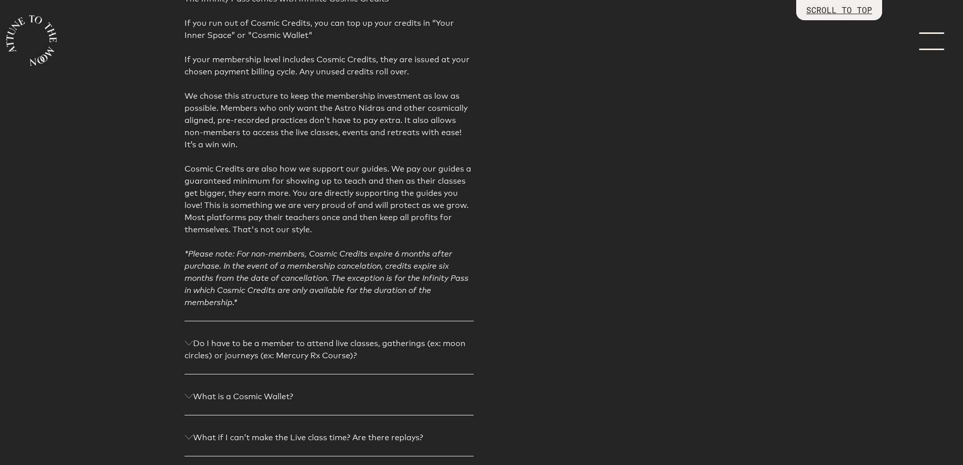
click at [256, 357] on p "Do I have to be a member to attend live classes, gatherings (ex: moon circles) …" at bounding box center [329, 349] width 289 height 24
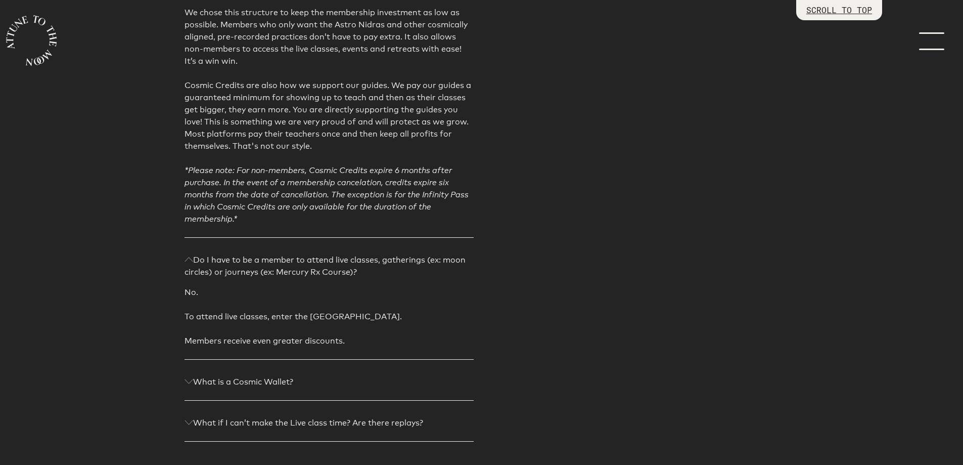
scroll to position [607, 0]
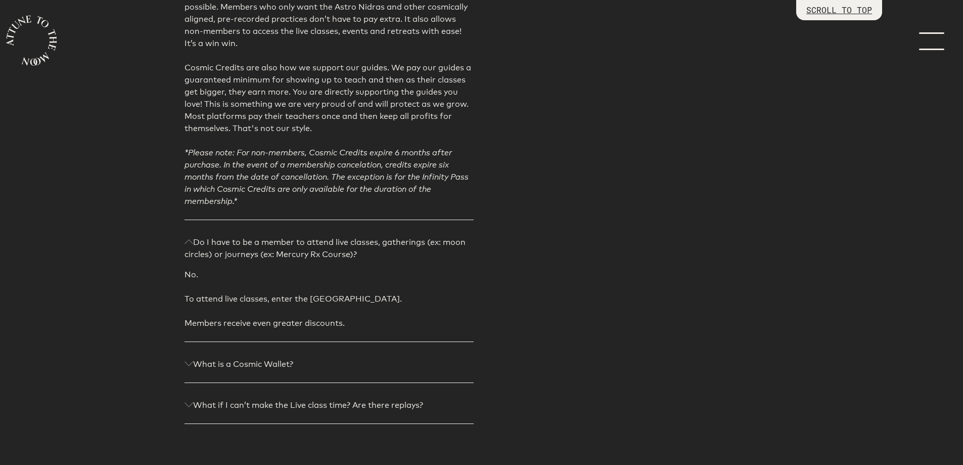
click at [278, 368] on p "What is a Cosmic Wallet?" at bounding box center [329, 364] width 289 height 12
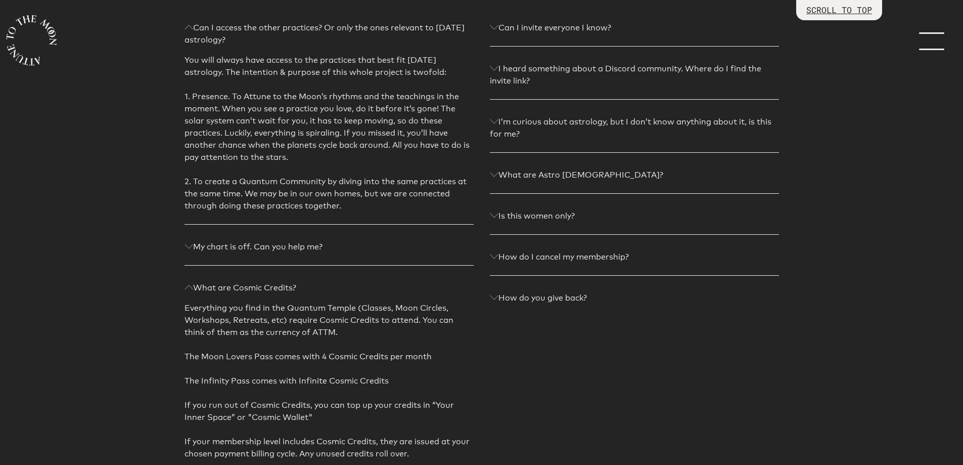
scroll to position [0, 0]
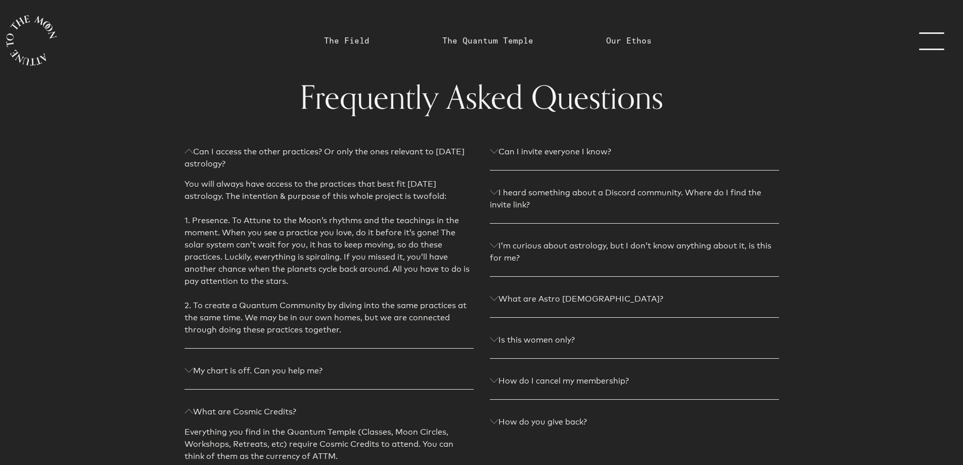
click at [633, 197] on p "I heard something about a Discord community. Where do I find the invite link?" at bounding box center [634, 199] width 289 height 24
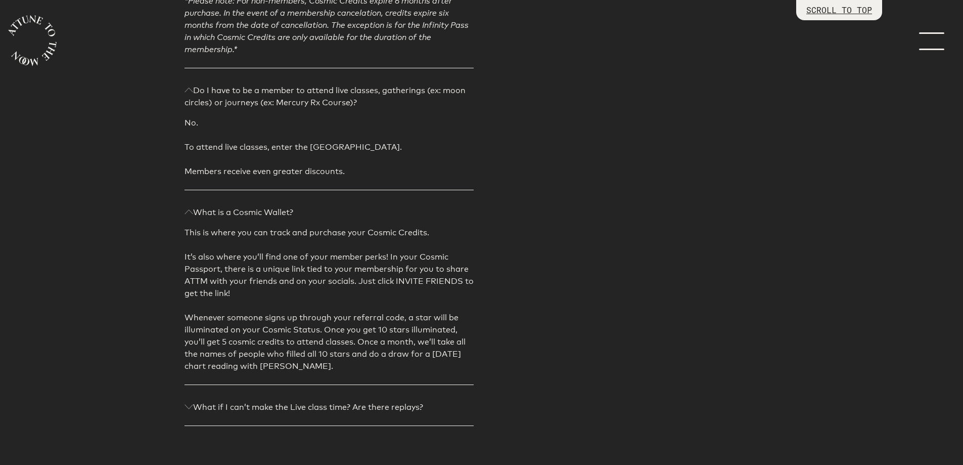
click at [344, 407] on p "What if I can’t make the Live class time? Are there replays?" at bounding box center [329, 407] width 289 height 12
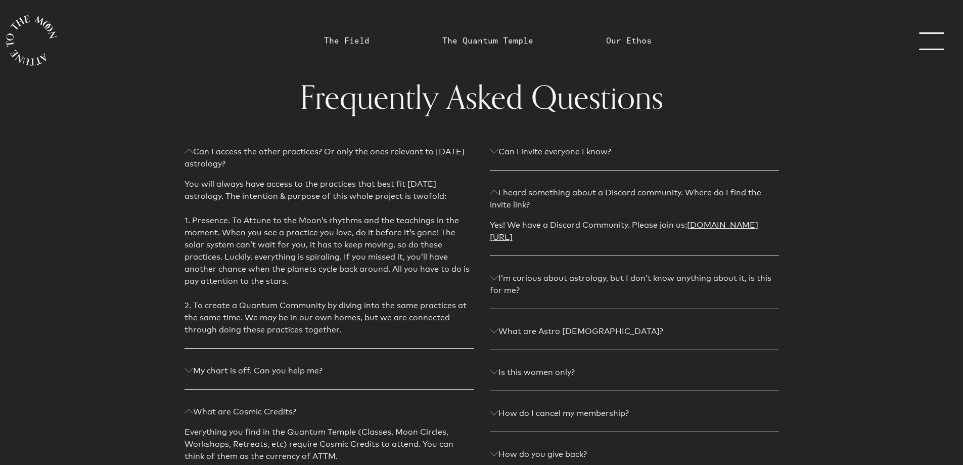
click at [470, 47] on link "The Quantum Temple" at bounding box center [487, 40] width 103 height 81
click at [477, 37] on link "The Quantum Temple" at bounding box center [488, 40] width 91 height 12
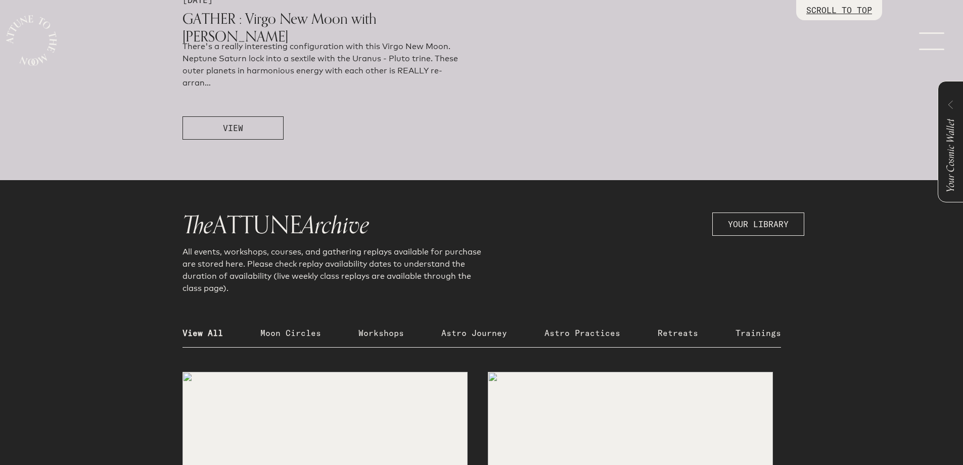
scroll to position [961, 0]
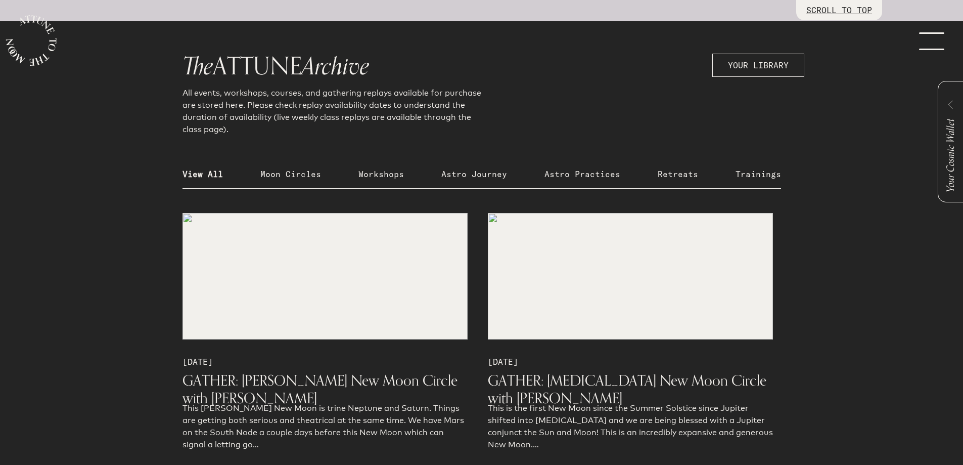
click at [605, 174] on p "Astro Practices" at bounding box center [583, 174] width 76 height 12
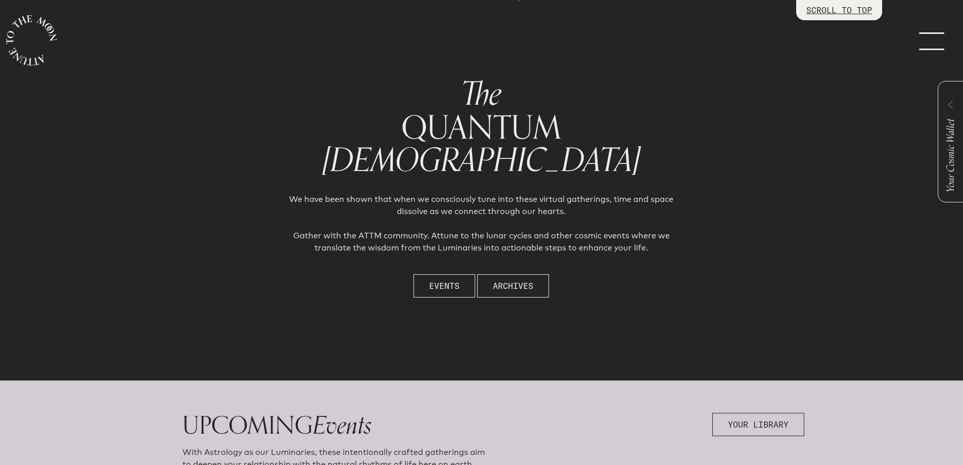
scroll to position [0, 0]
